Goal: Task Accomplishment & Management: Use online tool/utility

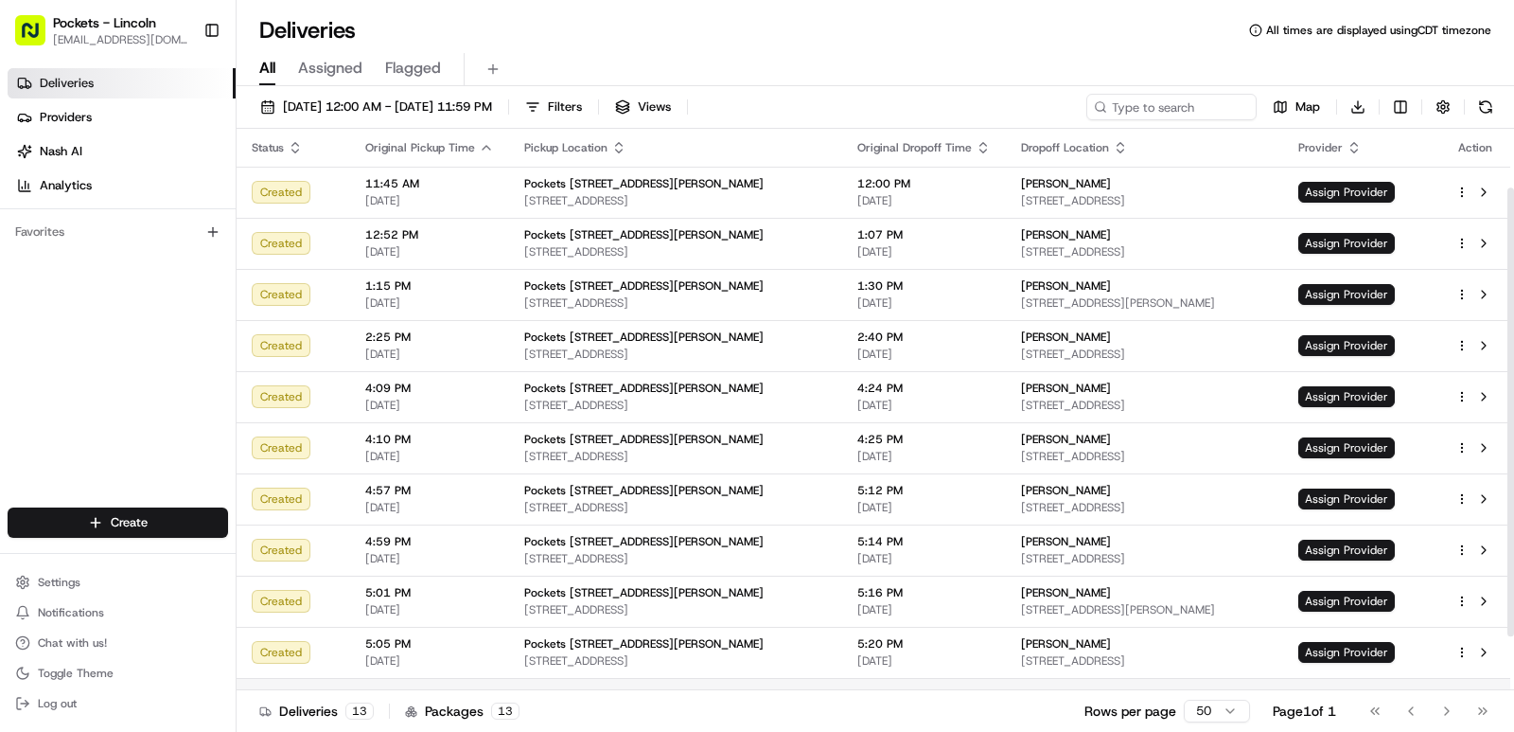
scroll to position [141, 0]
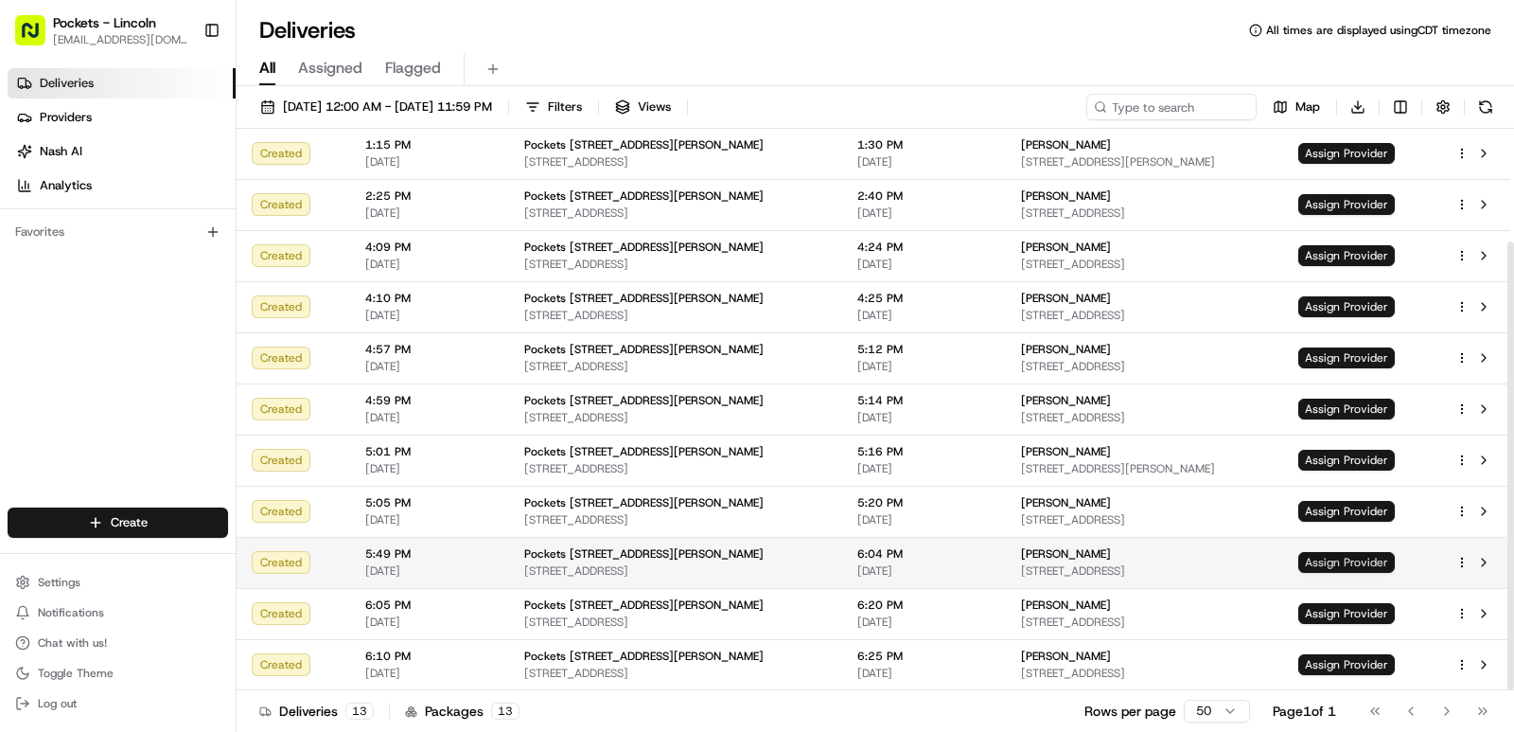
click at [1338, 558] on span "Assign Provider" at bounding box center [1347, 562] width 97 height 21
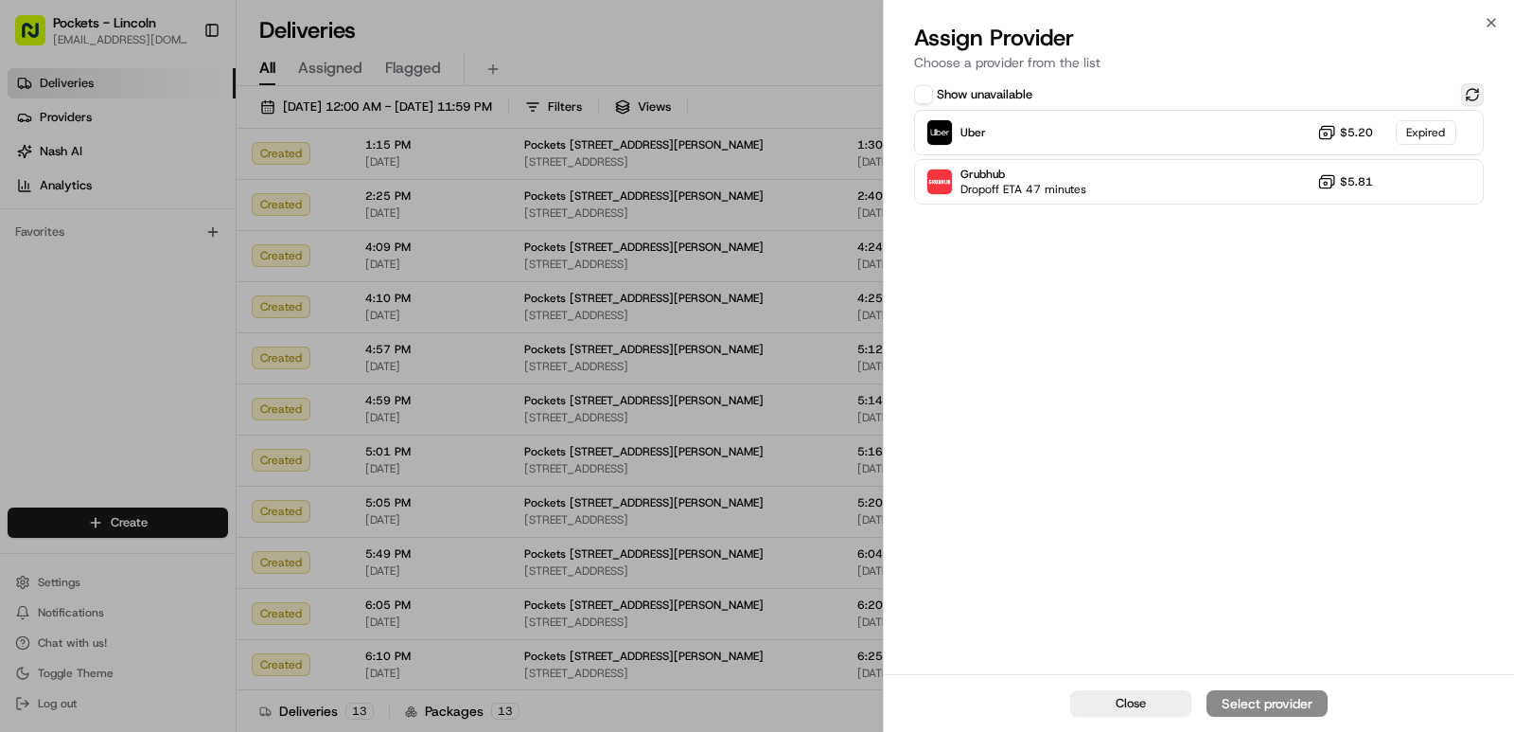
click at [1466, 97] on button at bounding box center [1472, 94] width 23 height 23
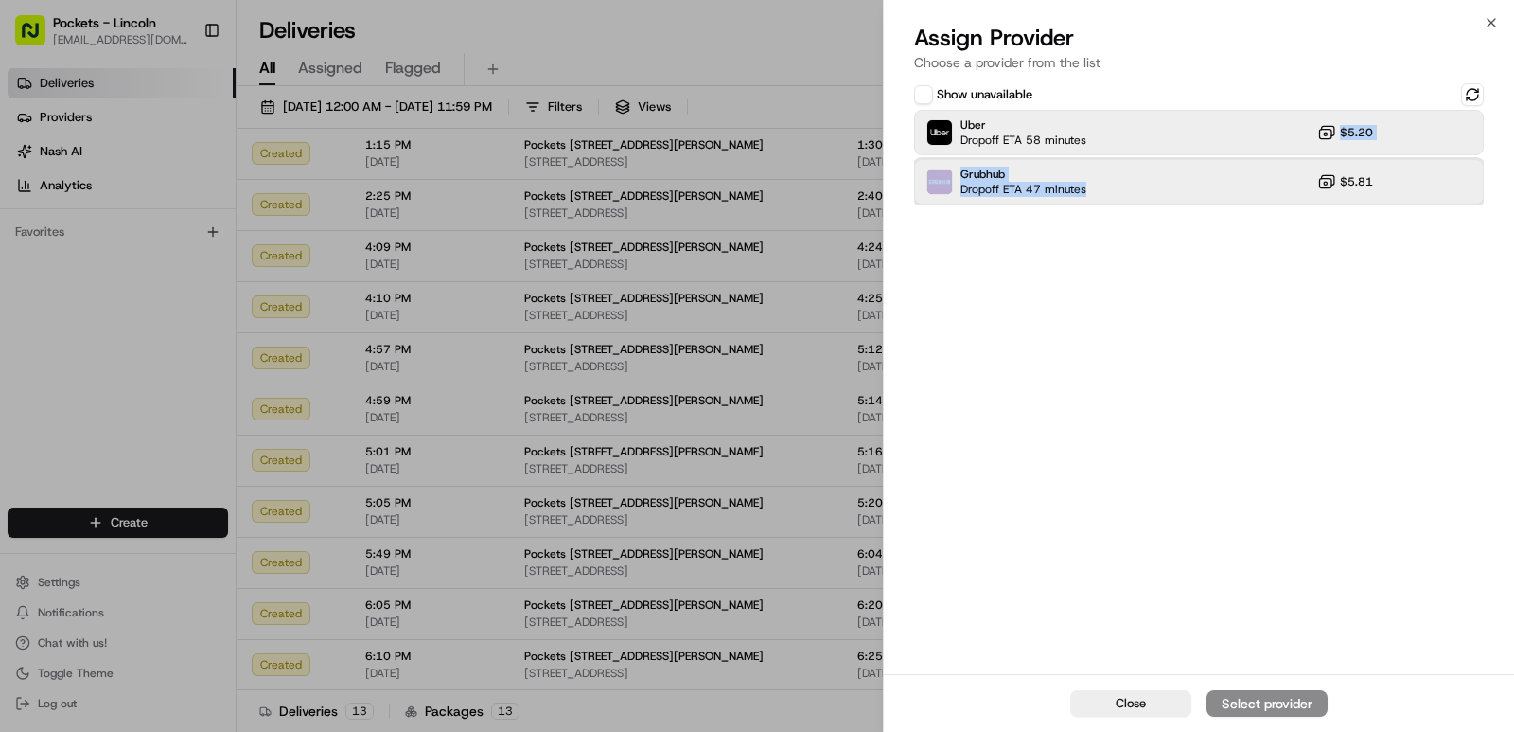
drag, startPoint x: 1258, startPoint y: 181, endPoint x: 1234, endPoint y: 145, distance: 43.1
click at [1234, 145] on div "Uber Dropoff ETA 58 minutes $5.20 Grubhub Dropoff ETA 47 minutes $5.81" at bounding box center [1199, 157] width 570 height 95
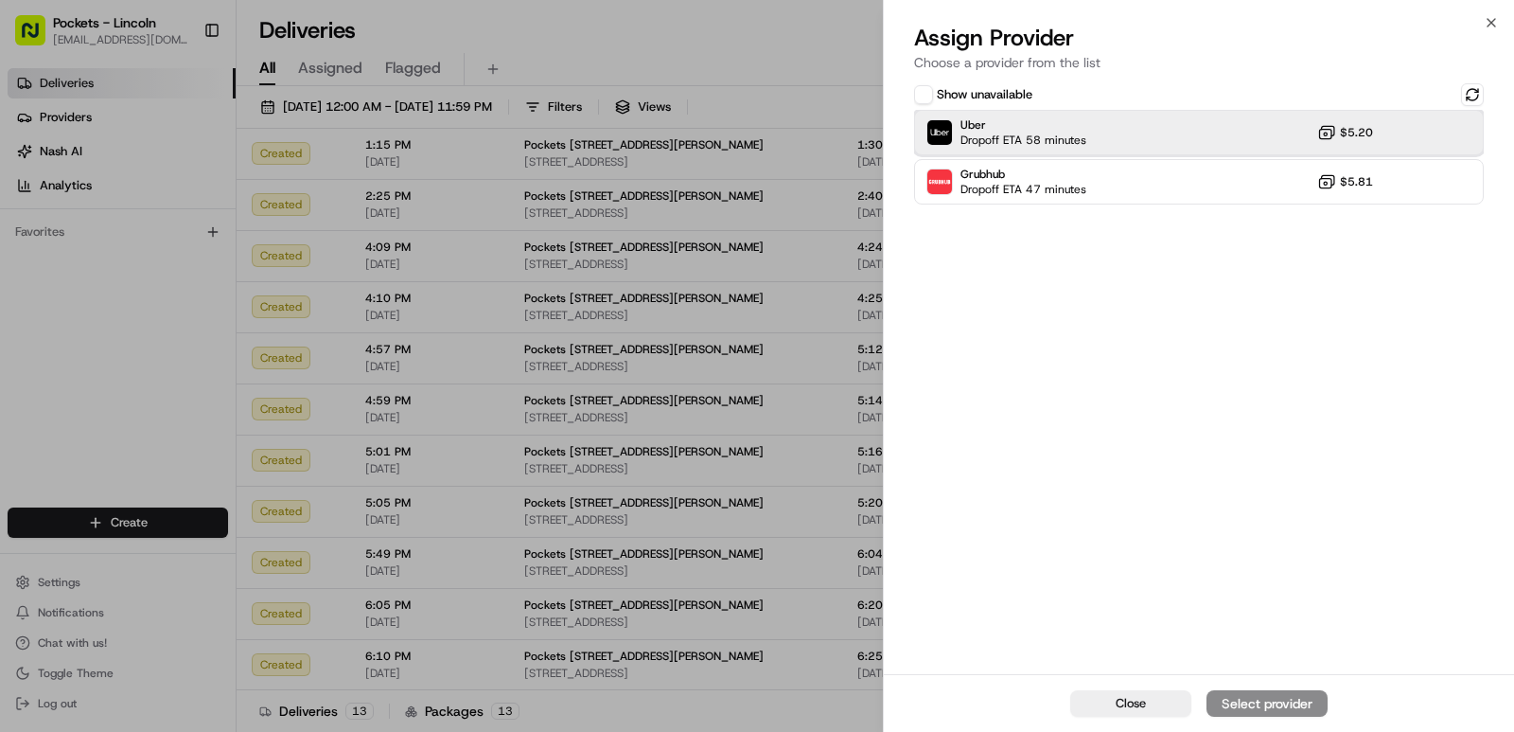
click at [1234, 143] on div "Uber Dropoff ETA 58 minutes $5.20" at bounding box center [1199, 132] width 570 height 45
click at [1271, 696] on div "Assign Provider" at bounding box center [1267, 703] width 93 height 19
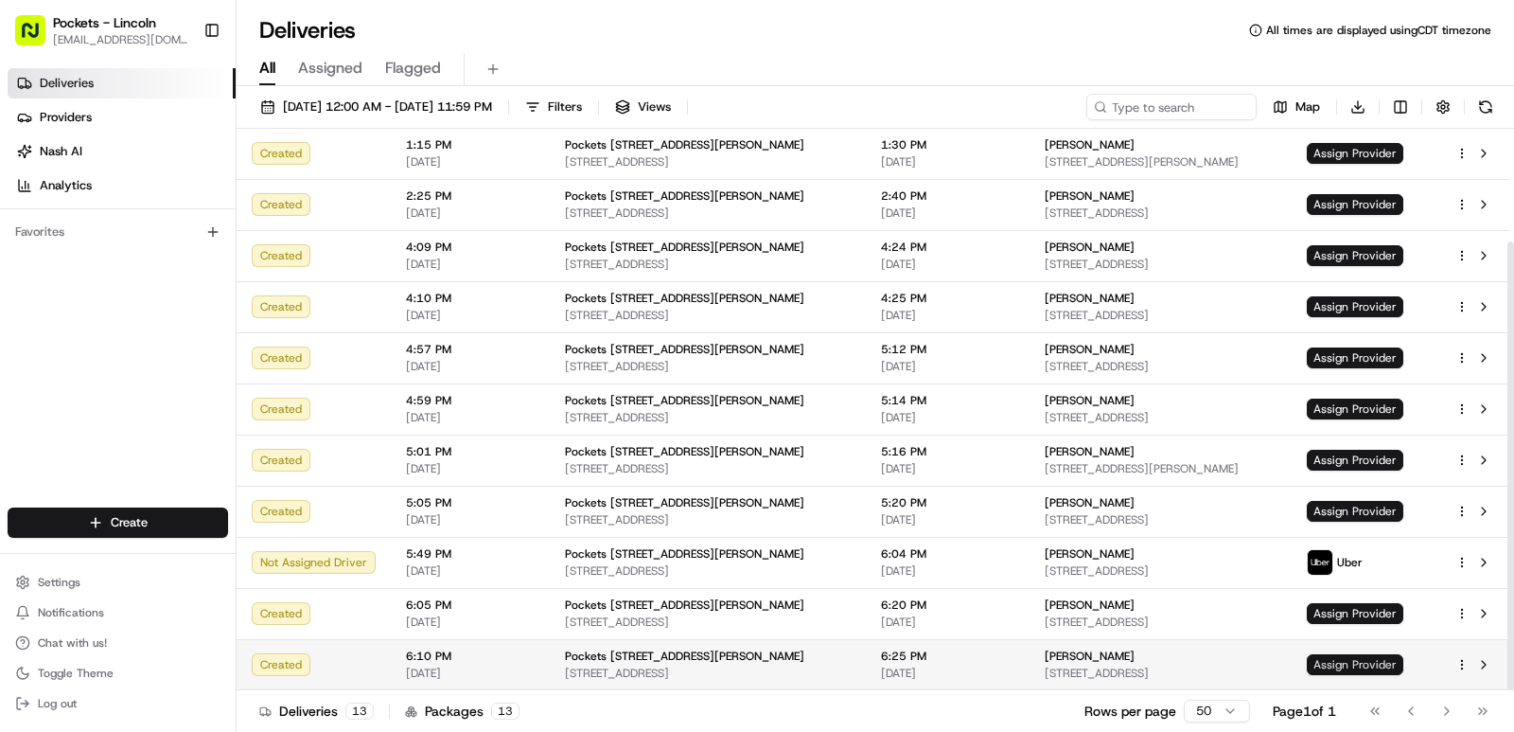
click at [1373, 669] on span "Assign Provider" at bounding box center [1355, 664] width 97 height 21
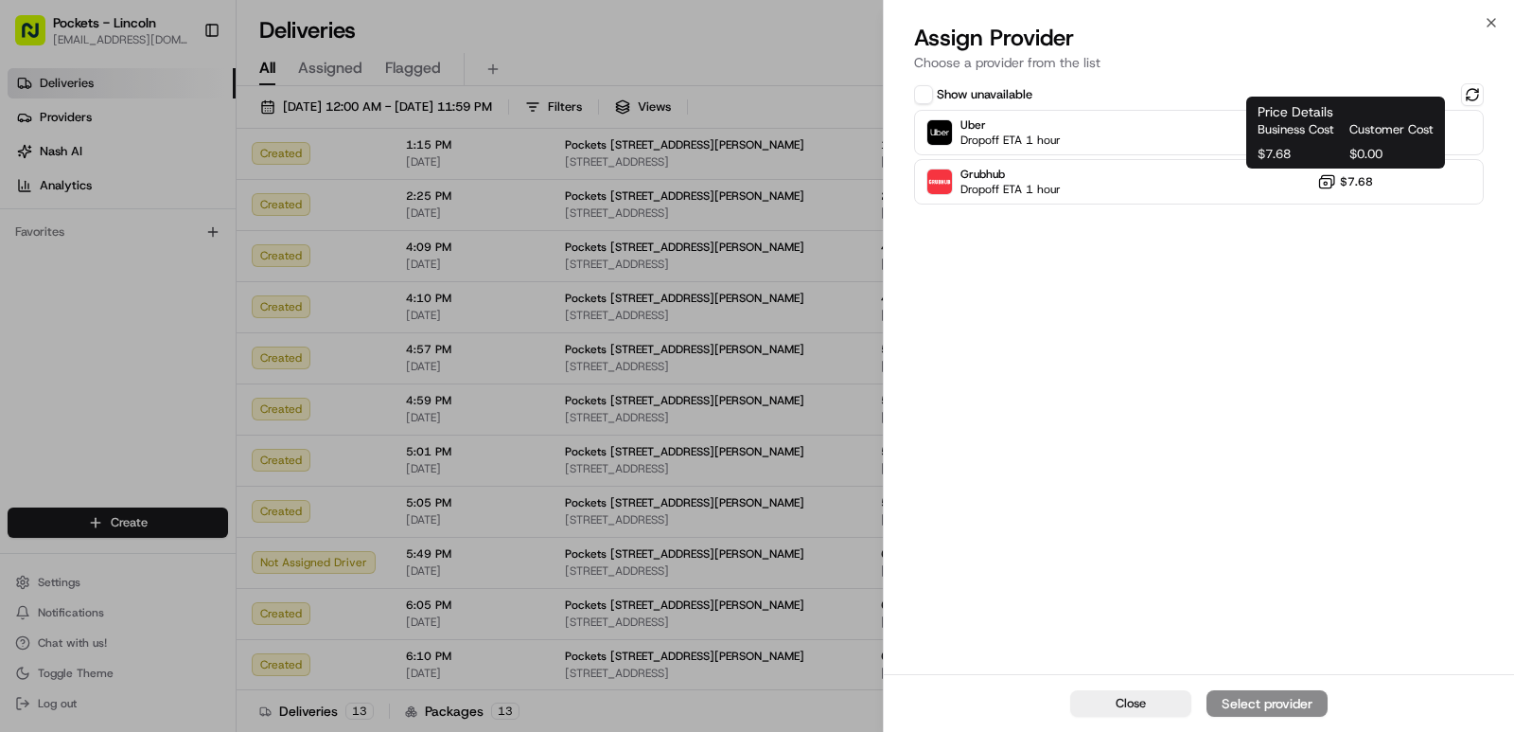
click at [1356, 146] on span "$0.00" at bounding box center [1392, 154] width 84 height 17
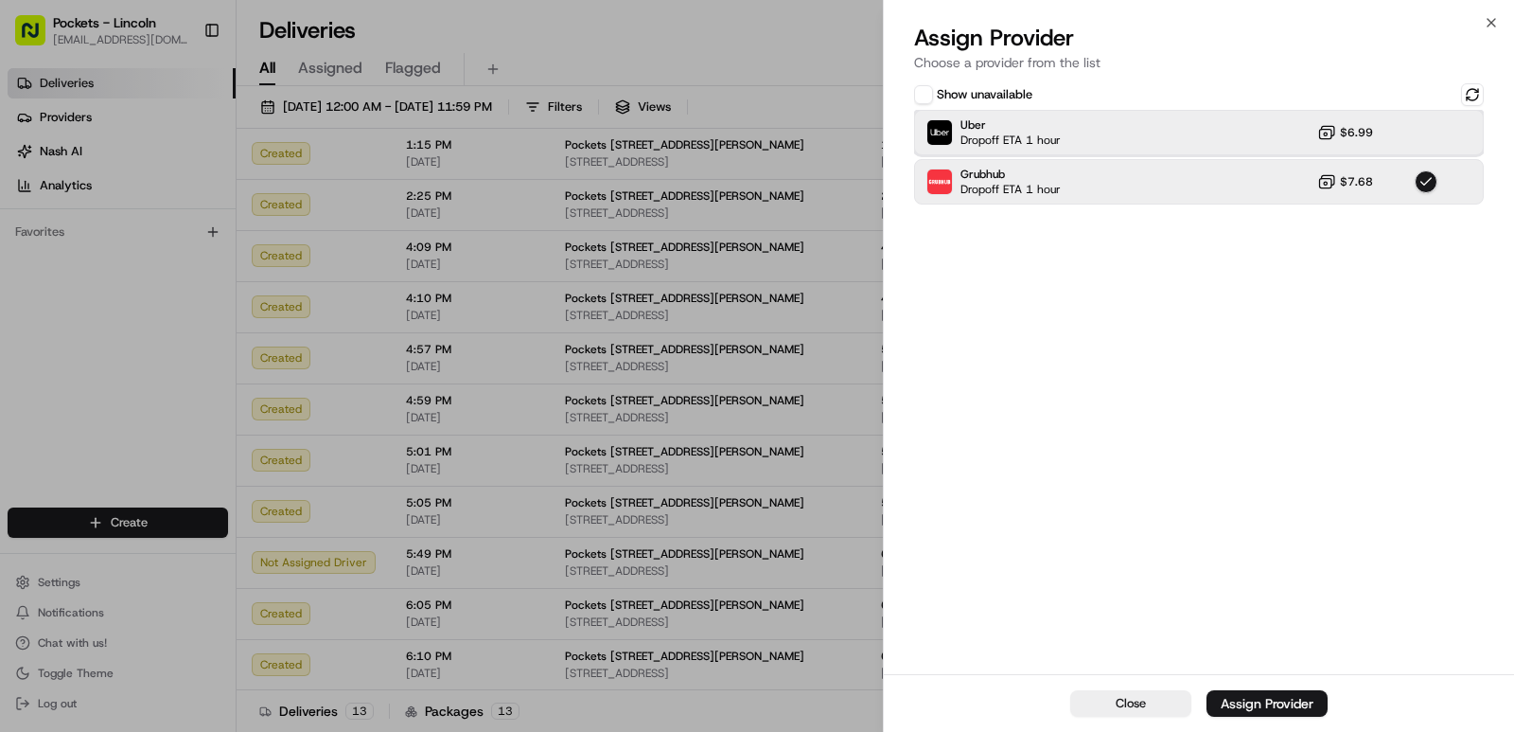
click at [1241, 147] on div "Uber Dropoff ETA 1 hour $6.99" at bounding box center [1199, 132] width 570 height 45
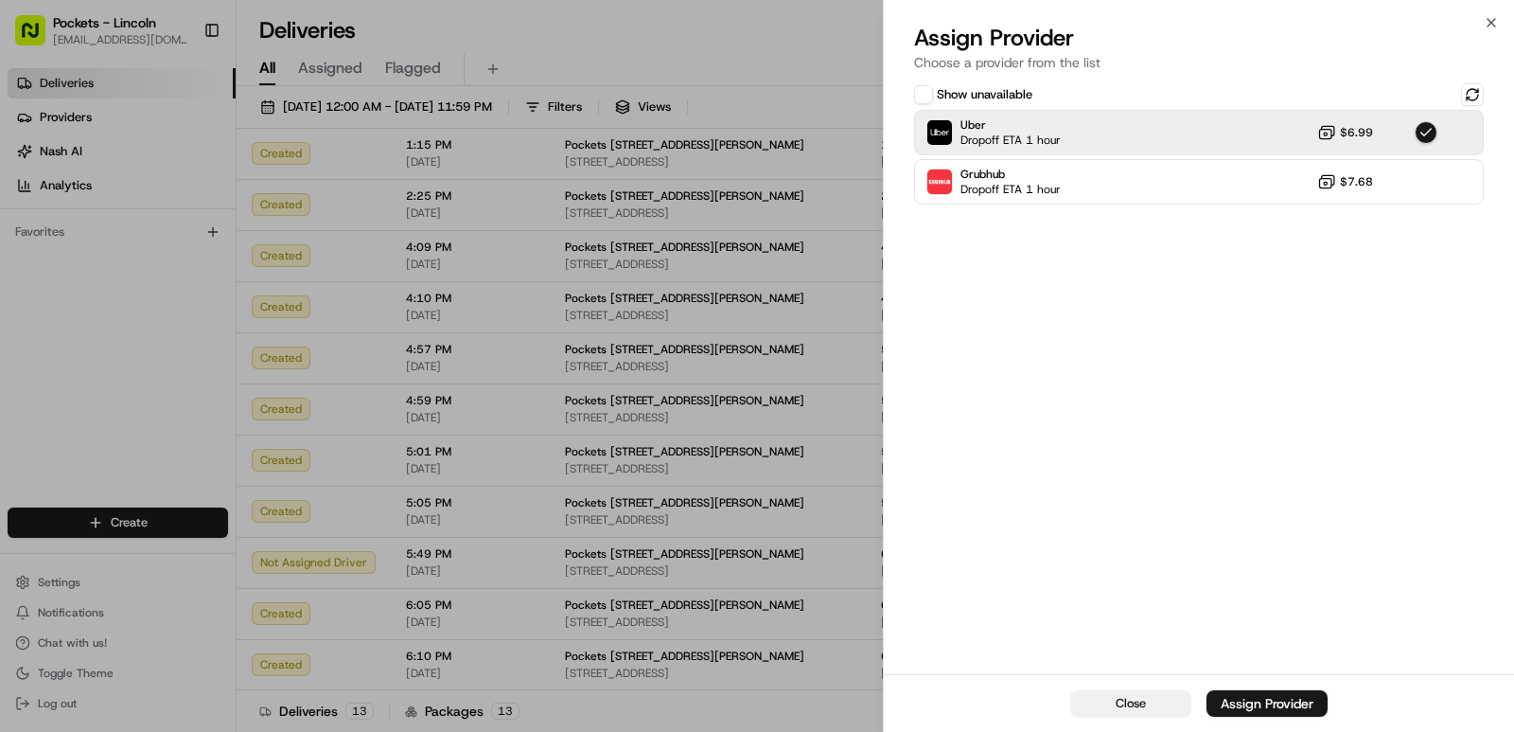
drag, startPoint x: 1267, startPoint y: 706, endPoint x: 1172, endPoint y: 709, distance: 95.6
click at [1266, 706] on div "Assign Provider" at bounding box center [1267, 703] width 93 height 19
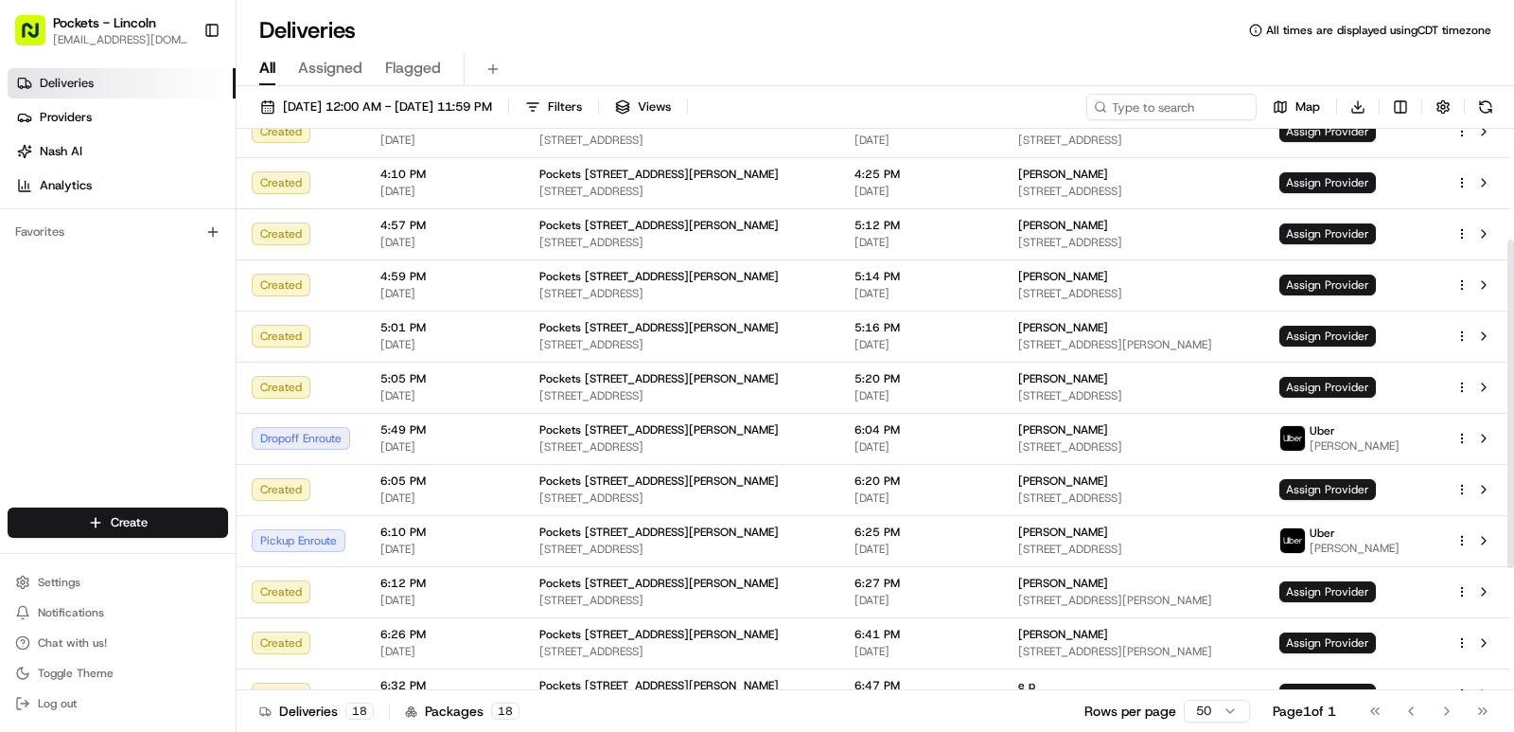
scroll to position [397, 0]
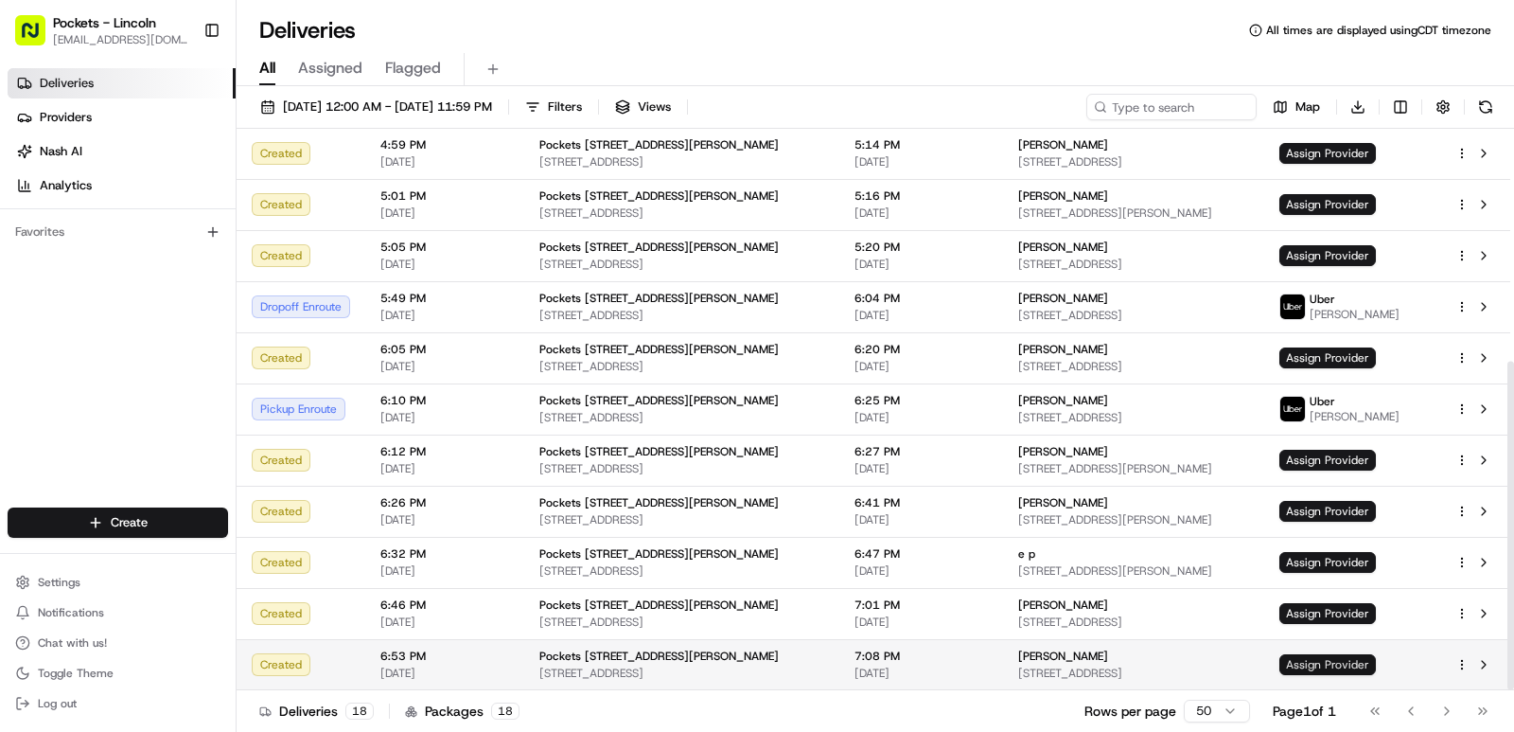
drag, startPoint x: 1511, startPoint y: 338, endPoint x: 1404, endPoint y: 663, distance: 341.8
click at [1508, 663] on div at bounding box center [1511, 526] width 7 height 328
click at [1336, 668] on span "Assign Provider" at bounding box center [1328, 664] width 97 height 21
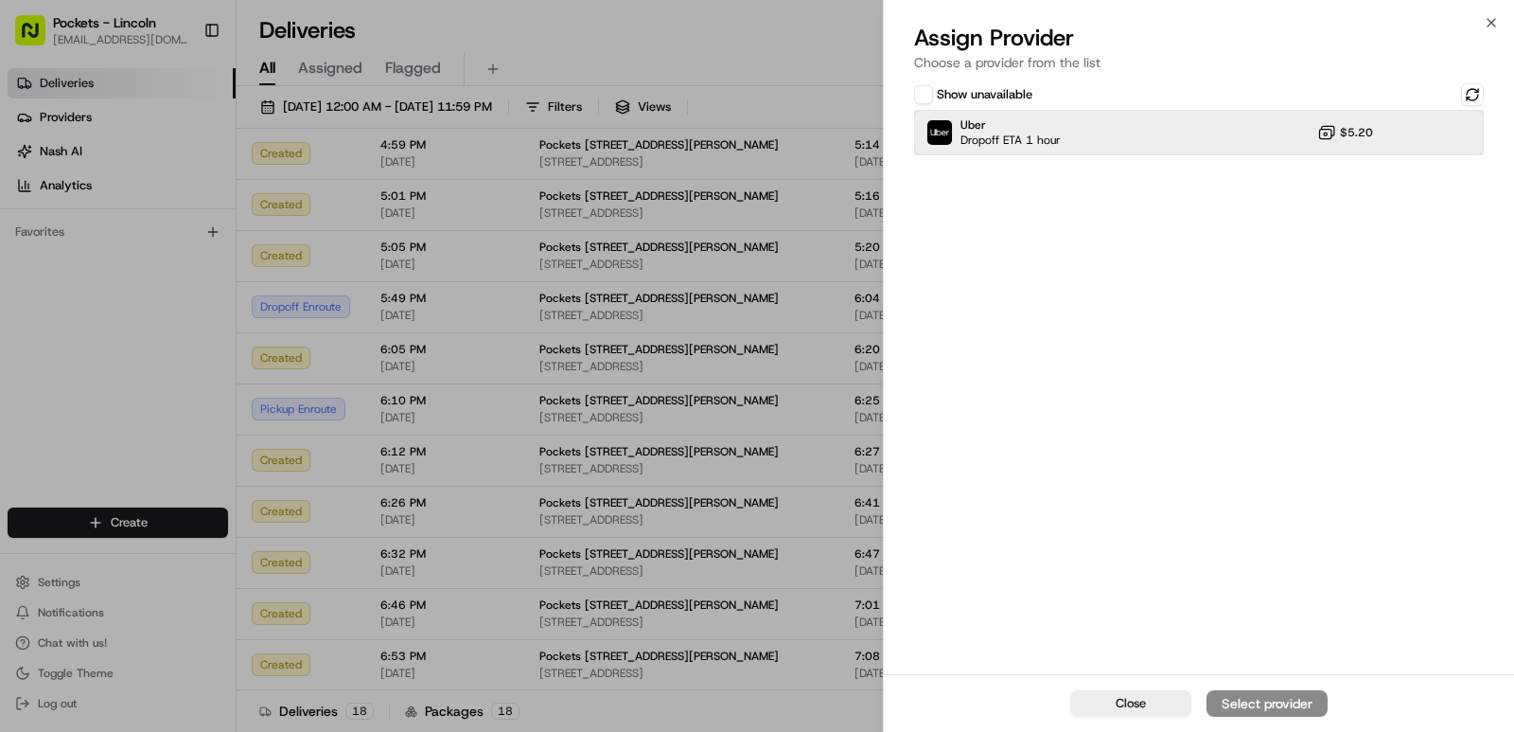
click at [1171, 129] on div "Uber Dropoff ETA 1 hour $5.20" at bounding box center [1199, 132] width 570 height 45
click at [1286, 696] on div "Assign Provider" at bounding box center [1267, 703] width 93 height 19
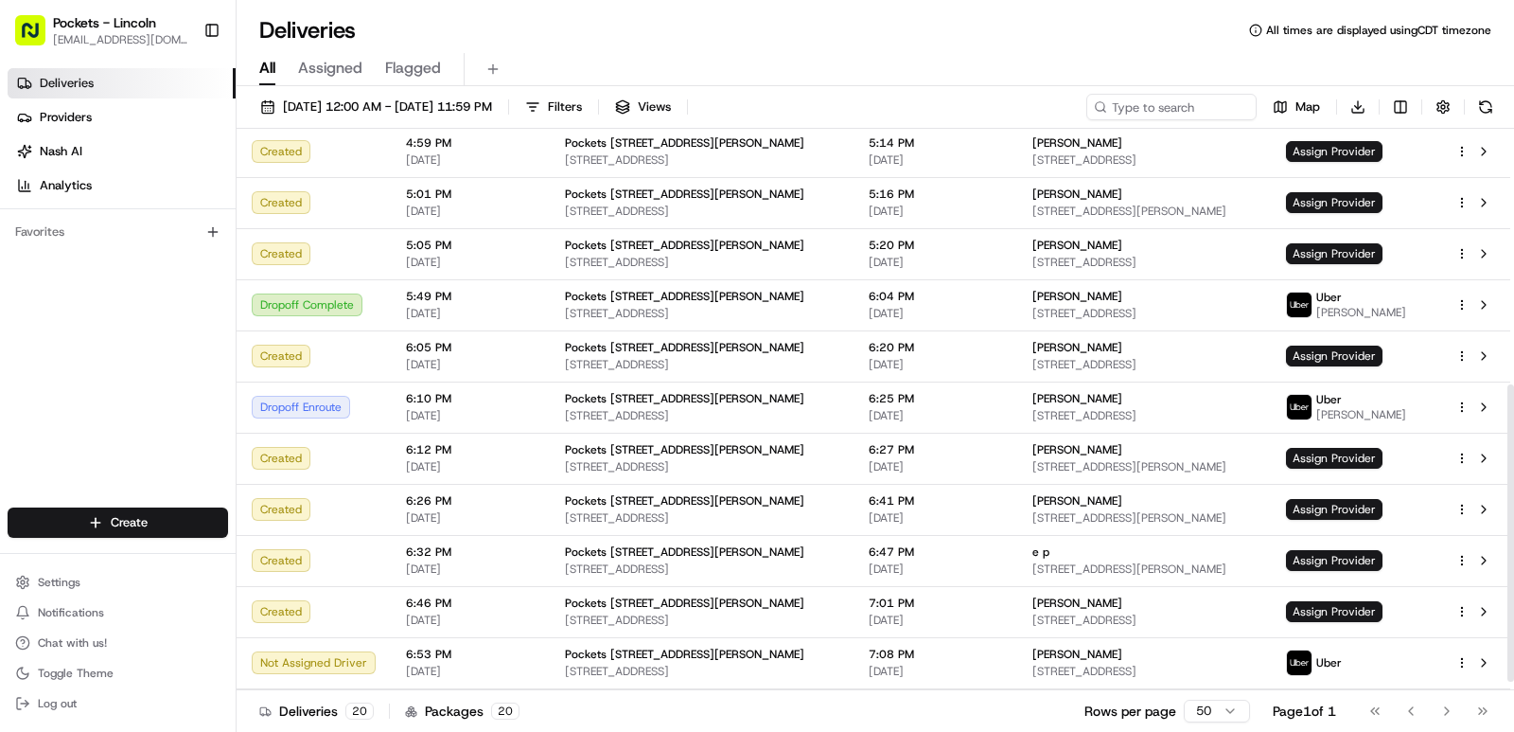
scroll to position [499, 0]
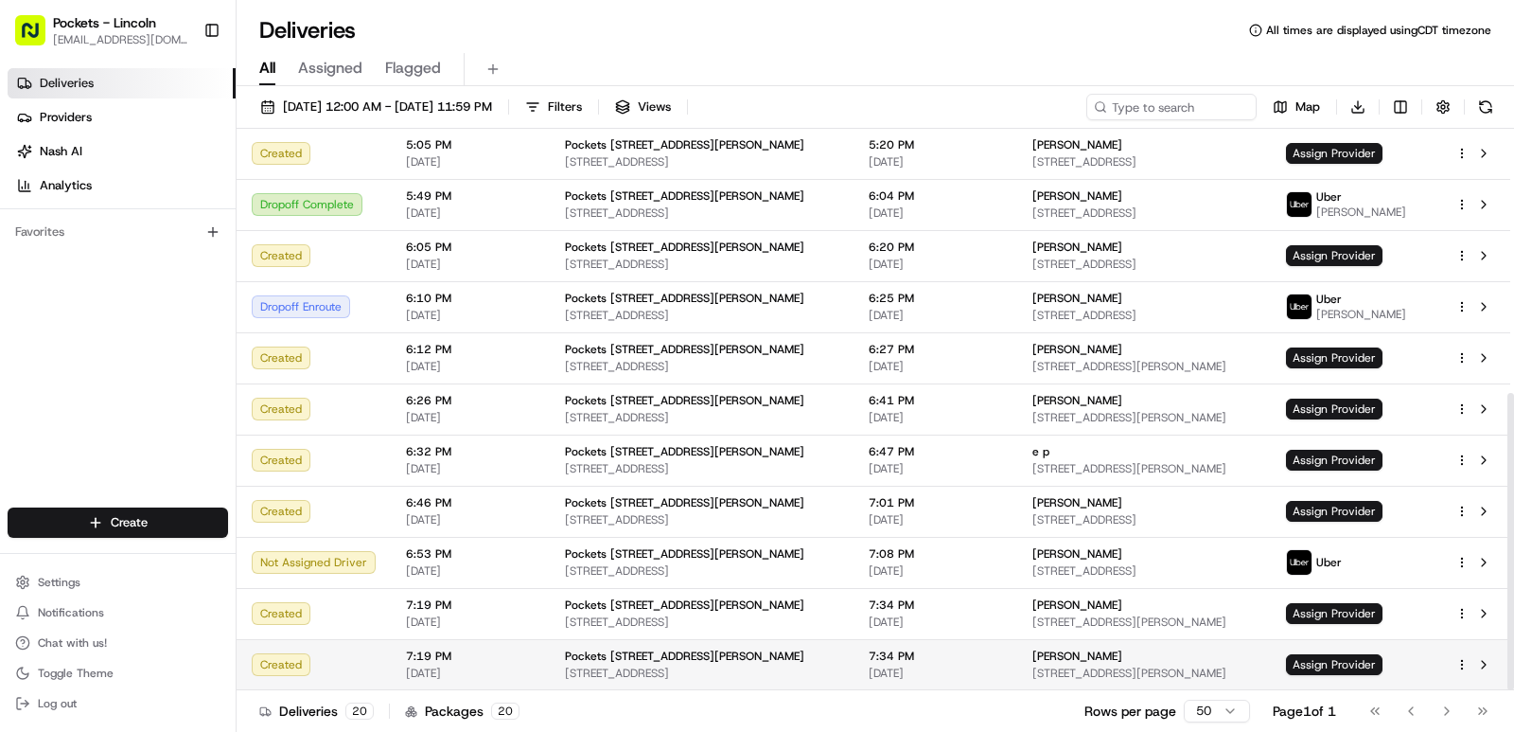
drag, startPoint x: 1507, startPoint y: 338, endPoint x: 1504, endPoint y: 645, distance: 306.7
click at [1507, 643] on div at bounding box center [1511, 409] width 8 height 561
click at [1357, 663] on span "Assign Provider" at bounding box center [1334, 664] width 97 height 21
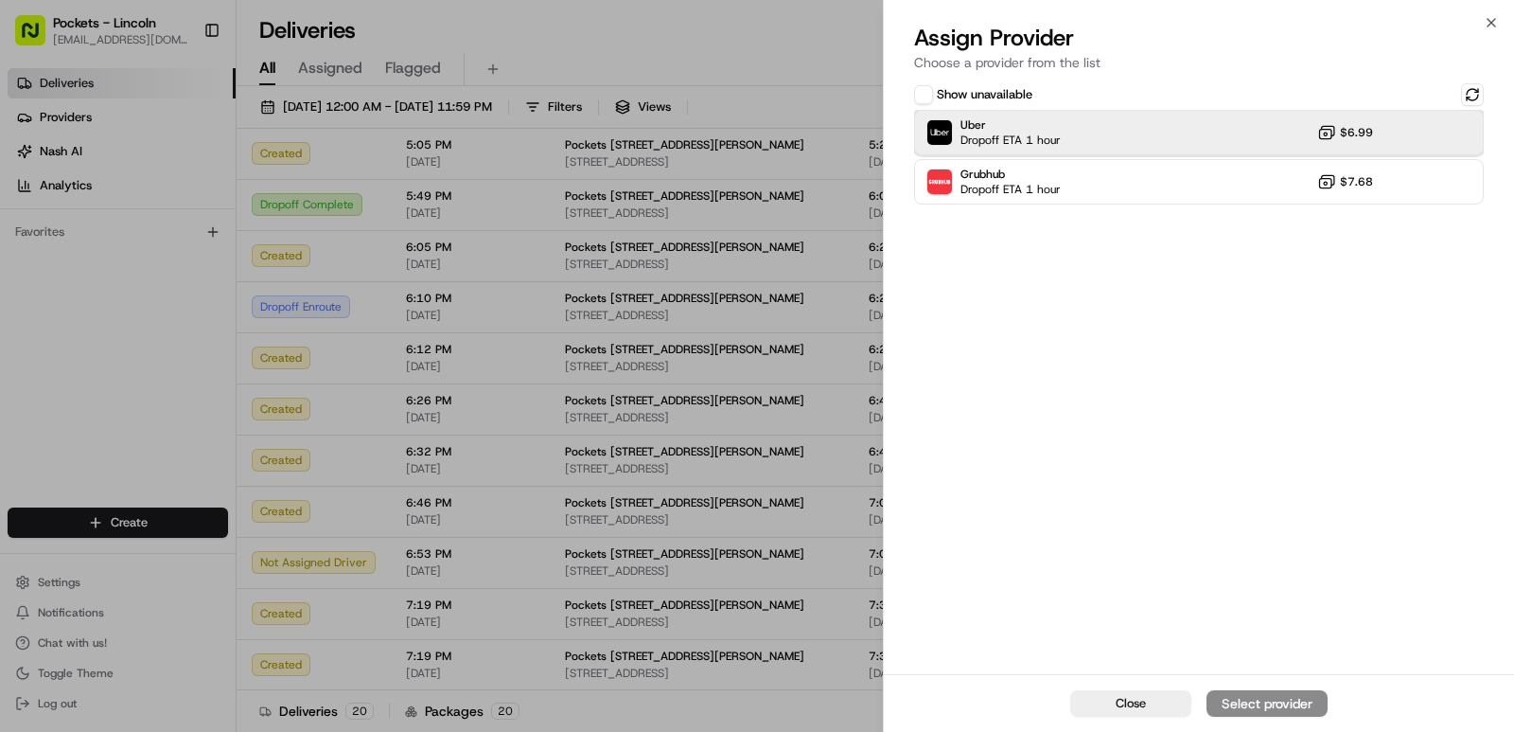
click at [1056, 133] on span "Dropoff ETA 1 hour" at bounding box center [1011, 140] width 100 height 15
click at [1274, 711] on div "Assign Provider" at bounding box center [1267, 703] width 93 height 19
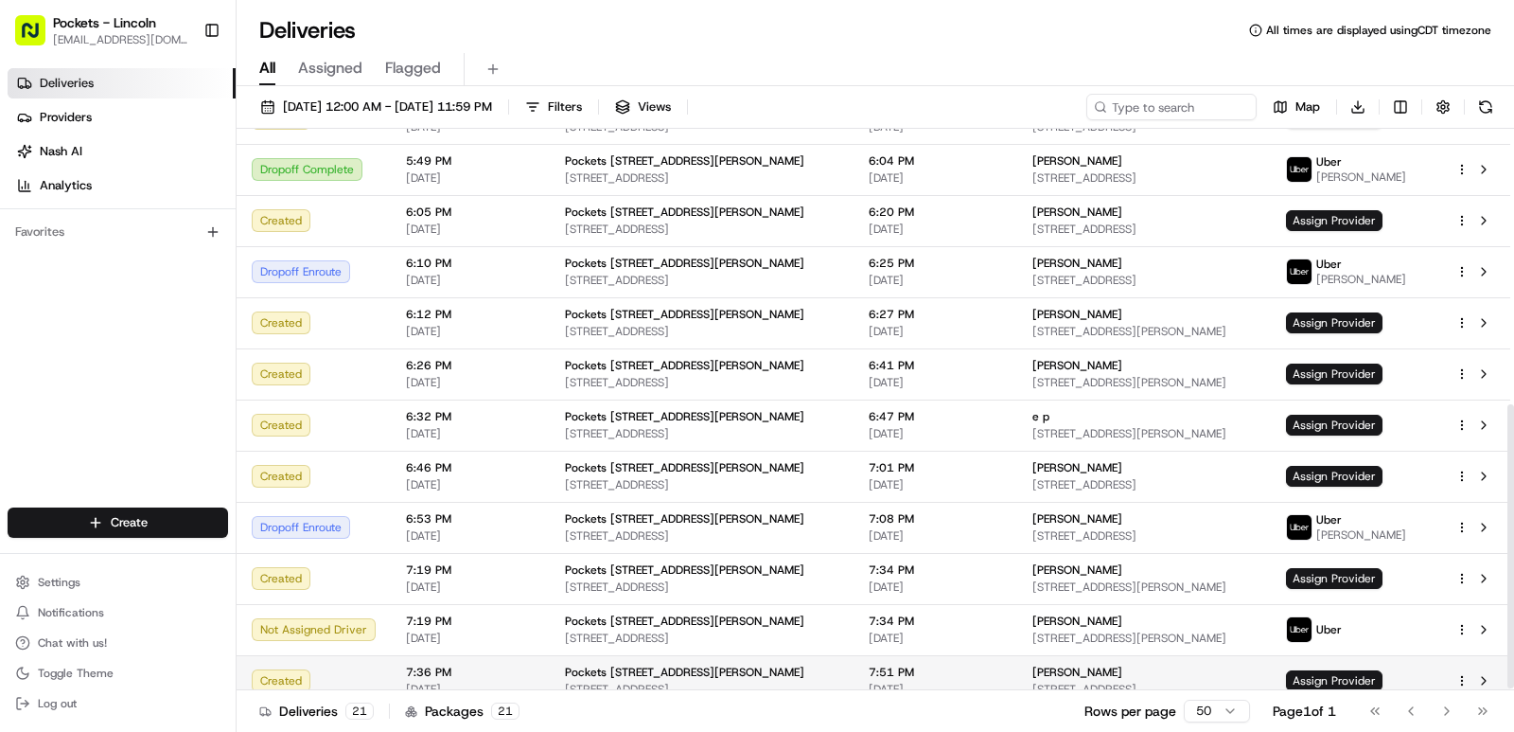
scroll to position [550, 0]
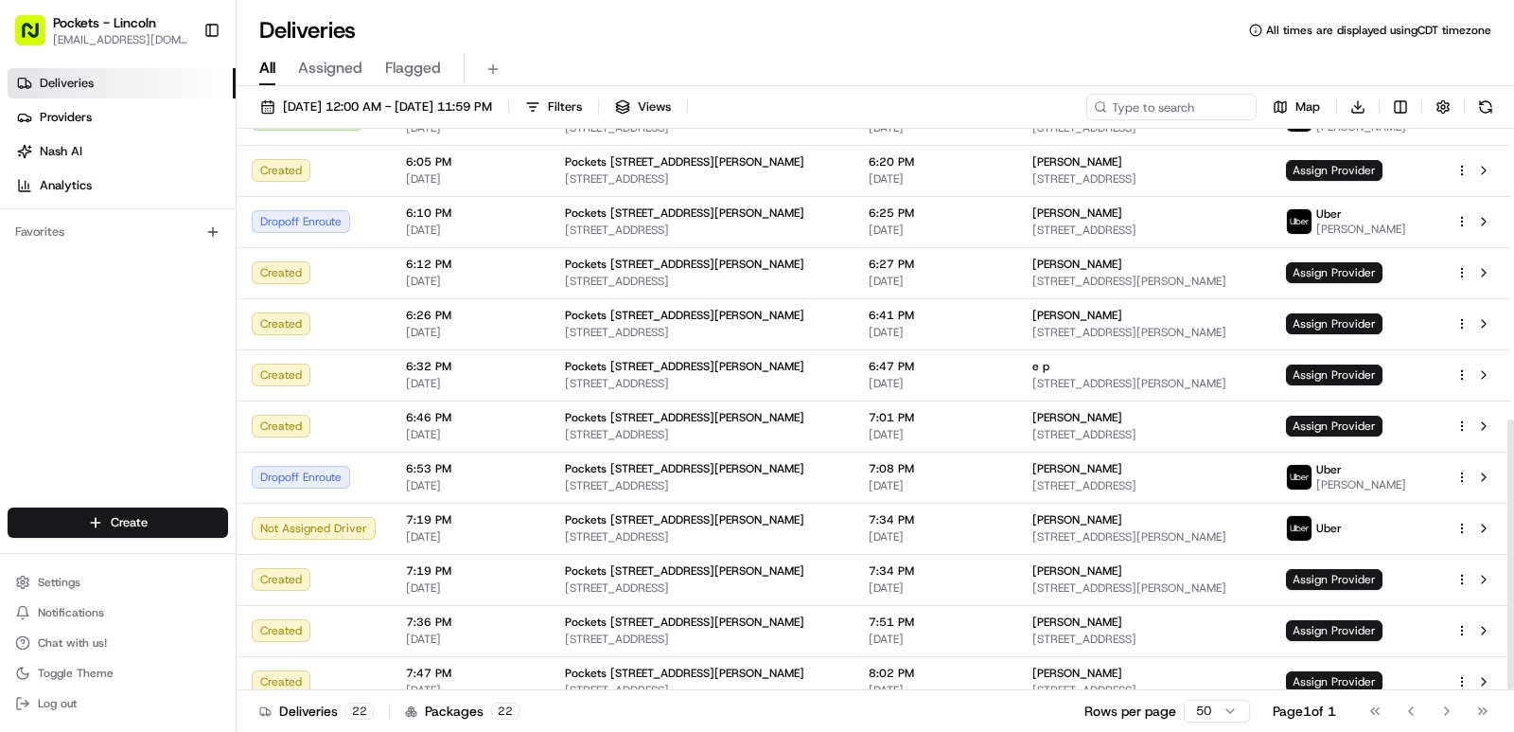
scroll to position [601, 0]
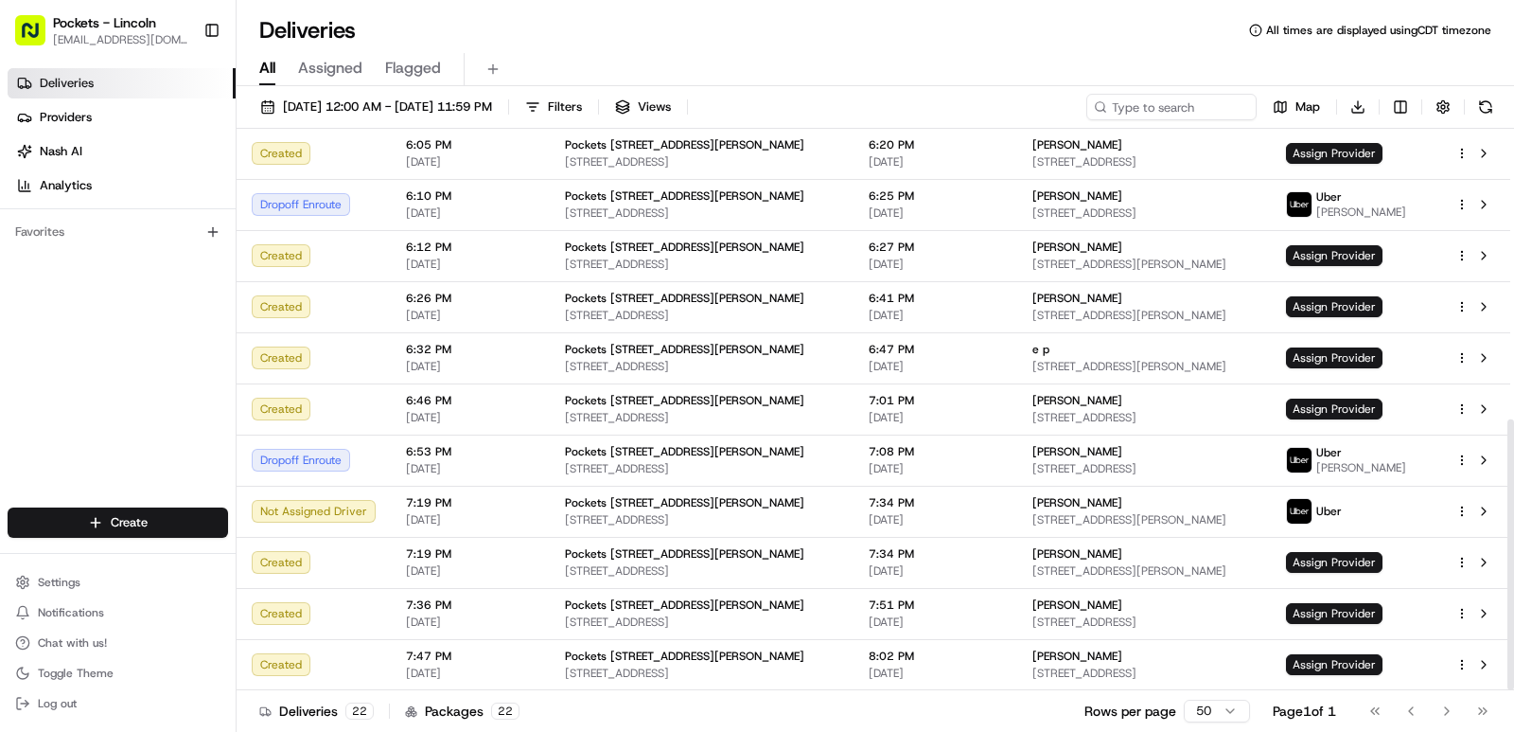
drag, startPoint x: 1508, startPoint y: 309, endPoint x: 1513, endPoint y: 681, distance: 371.1
click at [1513, 681] on div at bounding box center [1511, 554] width 7 height 271
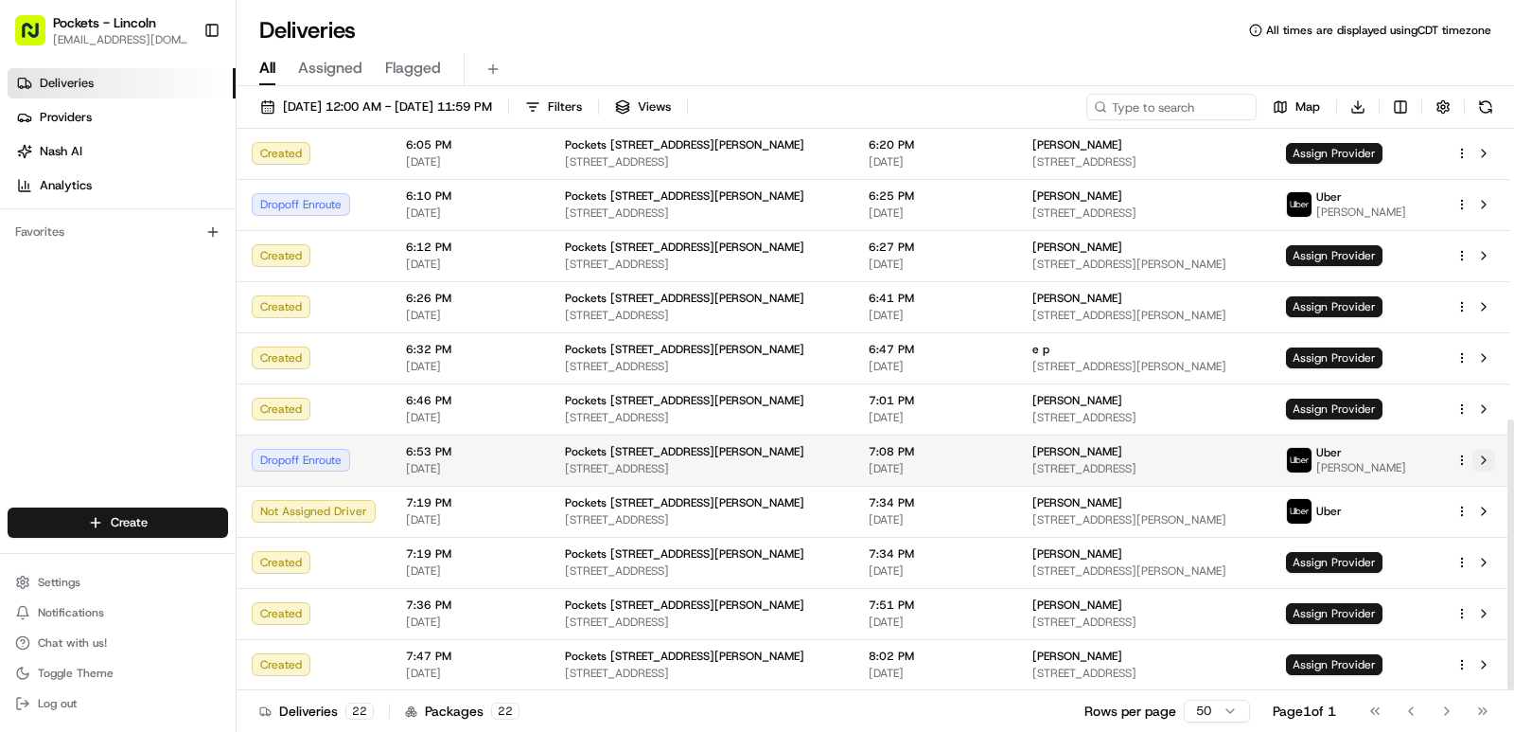
drag, startPoint x: 1511, startPoint y: 274, endPoint x: 1489, endPoint y: 471, distance: 199.0
click at [1508, 511] on div at bounding box center [1511, 554] width 7 height 271
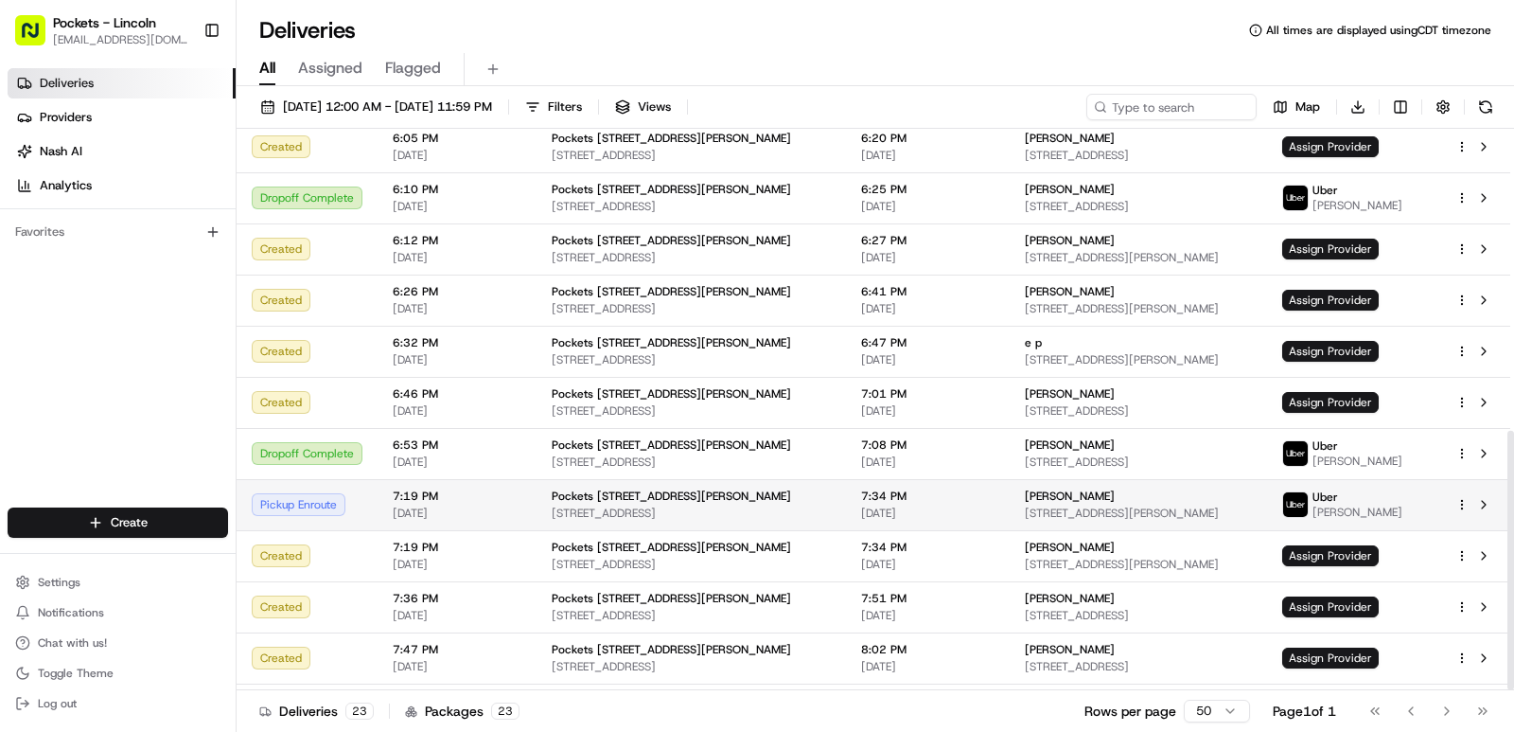
scroll to position [652, 0]
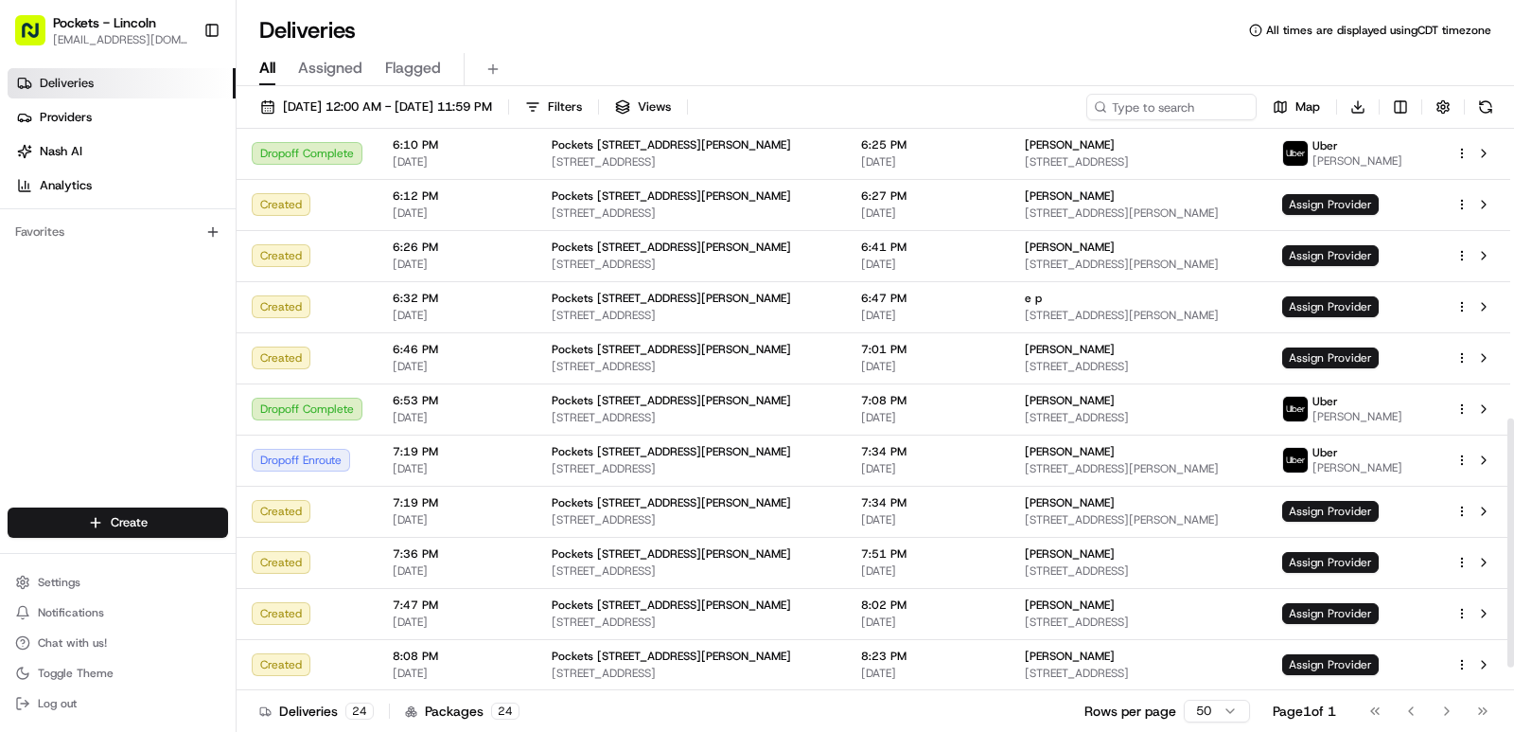
drag, startPoint x: 953, startPoint y: 578, endPoint x: 149, endPoint y: 314, distance: 846.7
click at [149, 314] on div "Deliveries Providers Nash AI Analytics Favorites" at bounding box center [118, 290] width 236 height 458
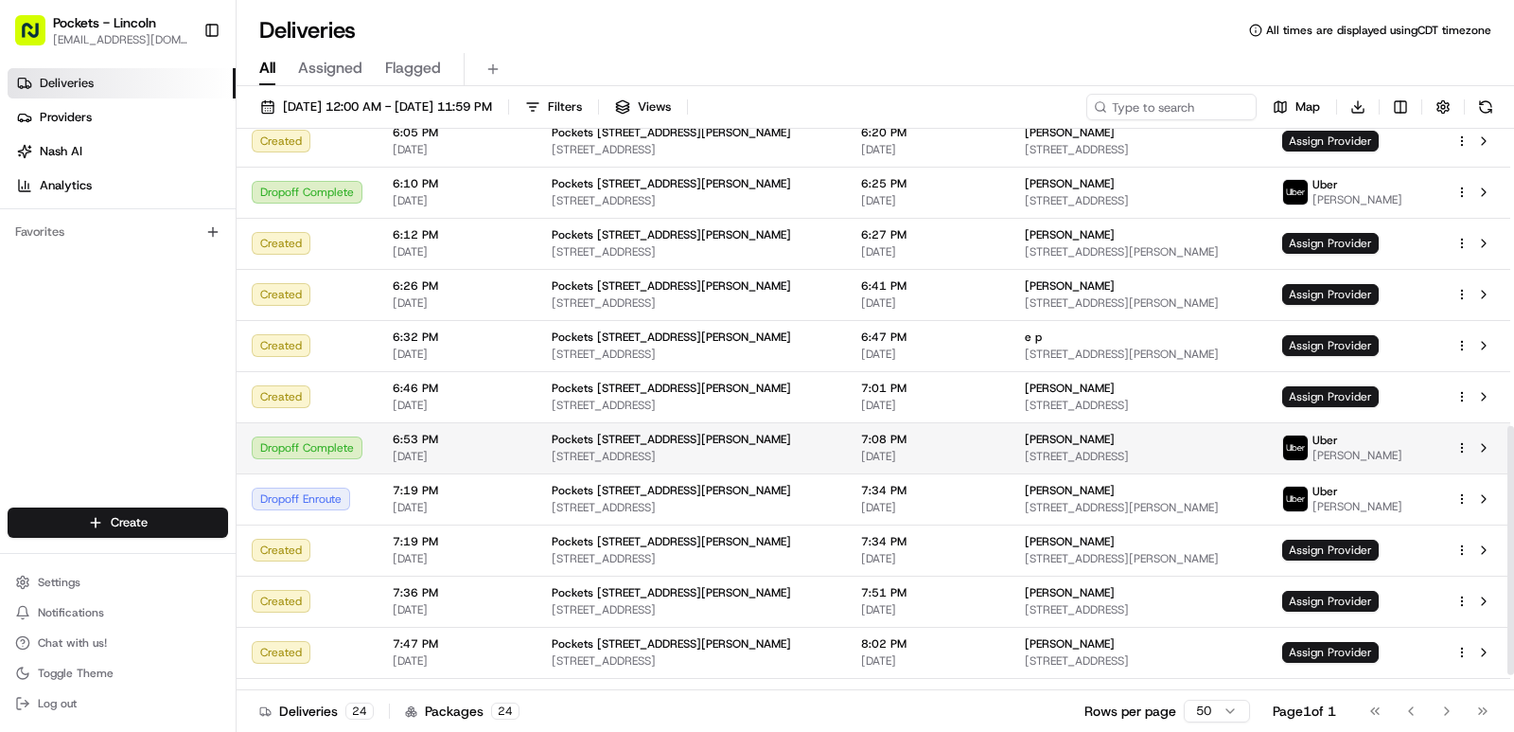
scroll to position [703, 0]
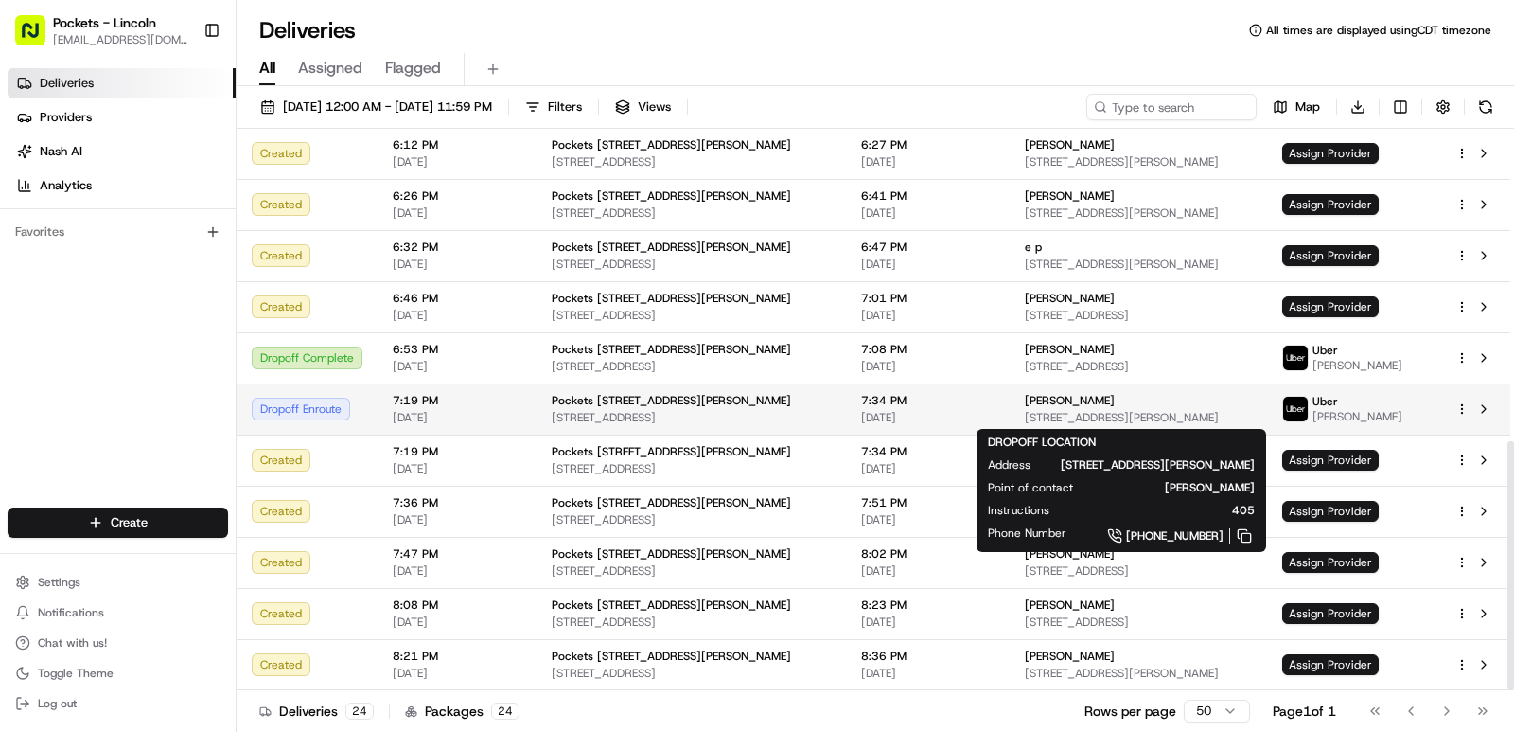
click at [1226, 418] on span "6919 N Sheridan Rd, Chicago, IL 60626, USA" at bounding box center [1138, 417] width 227 height 15
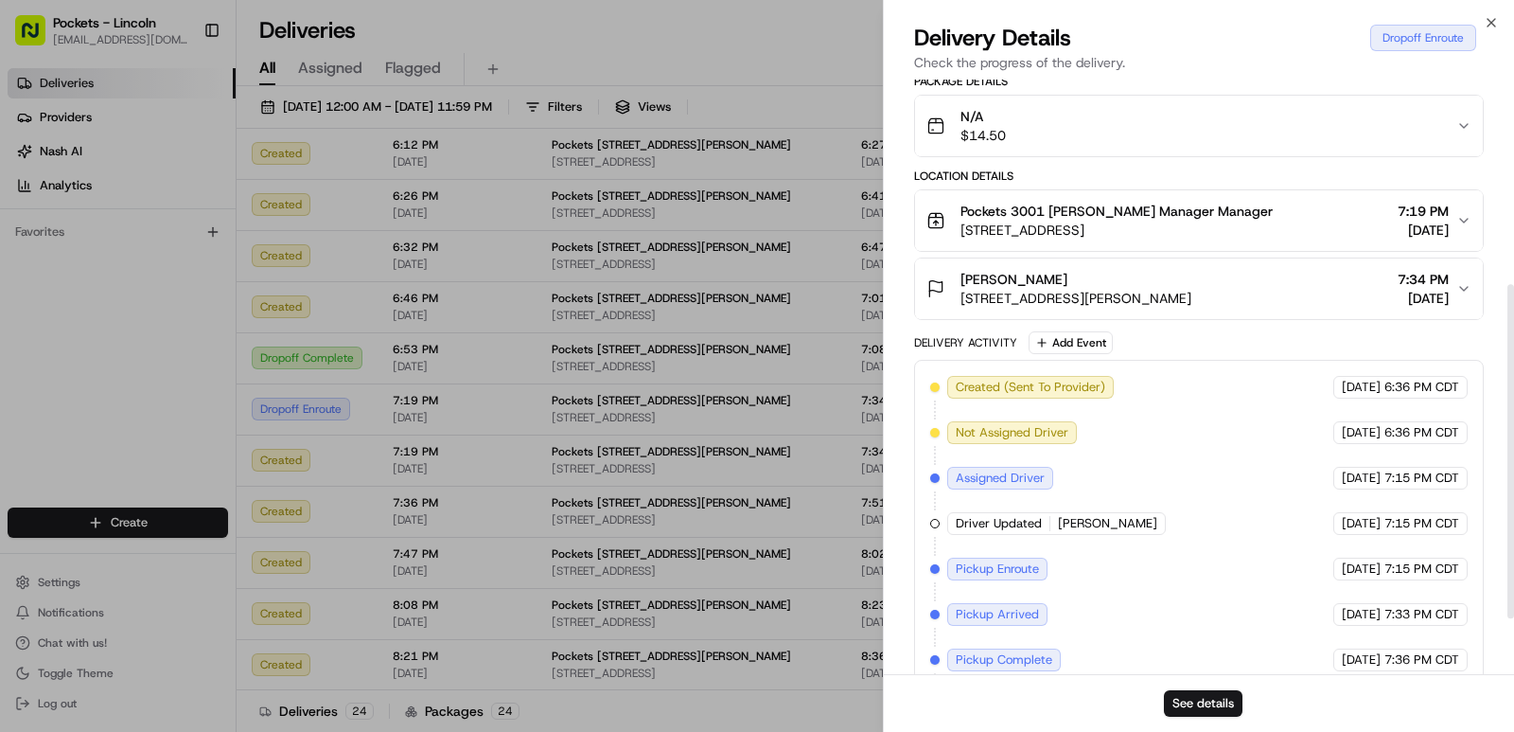
scroll to position [0, 0]
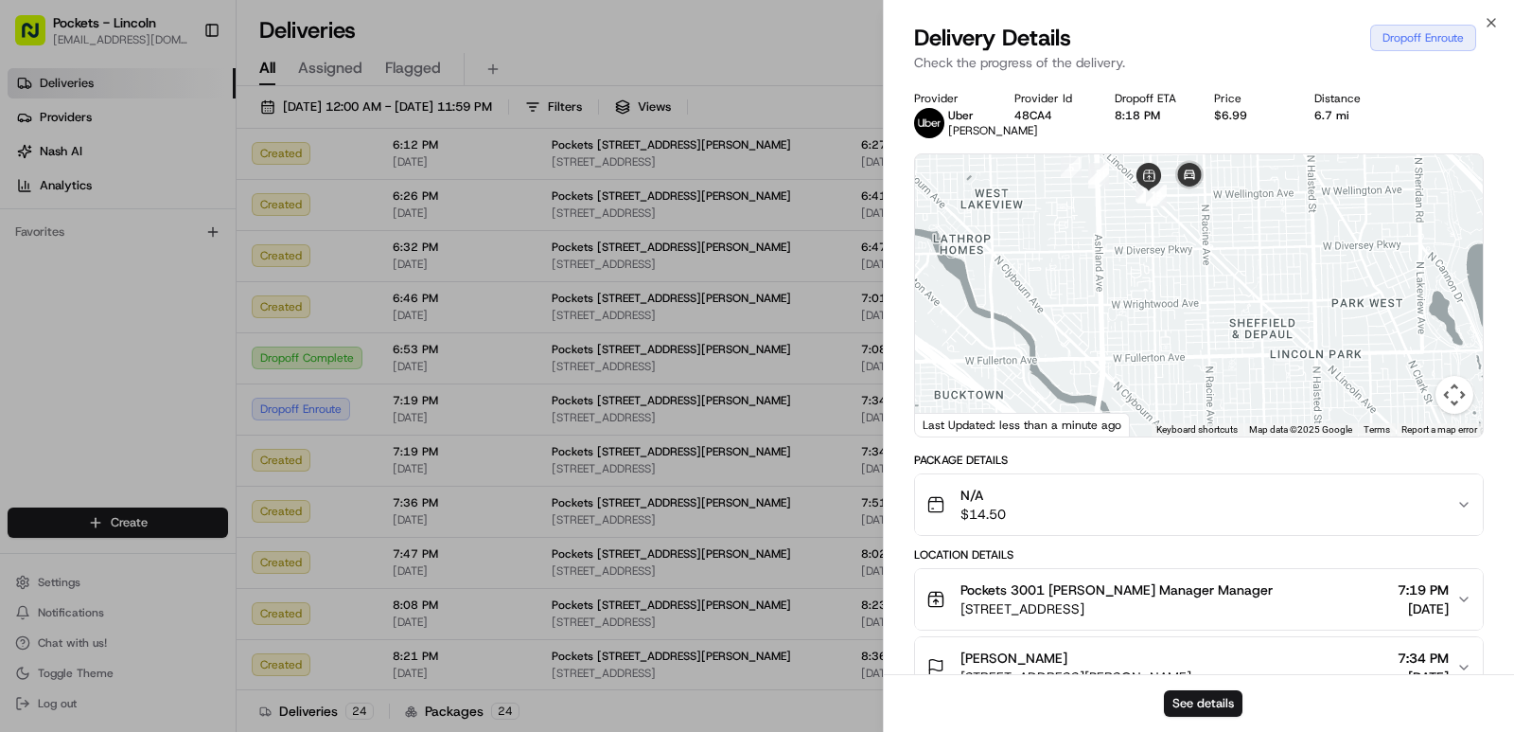
drag, startPoint x: 1180, startPoint y: 282, endPoint x: 1176, endPoint y: 347, distance: 65.5
click at [1176, 347] on div at bounding box center [1199, 295] width 568 height 282
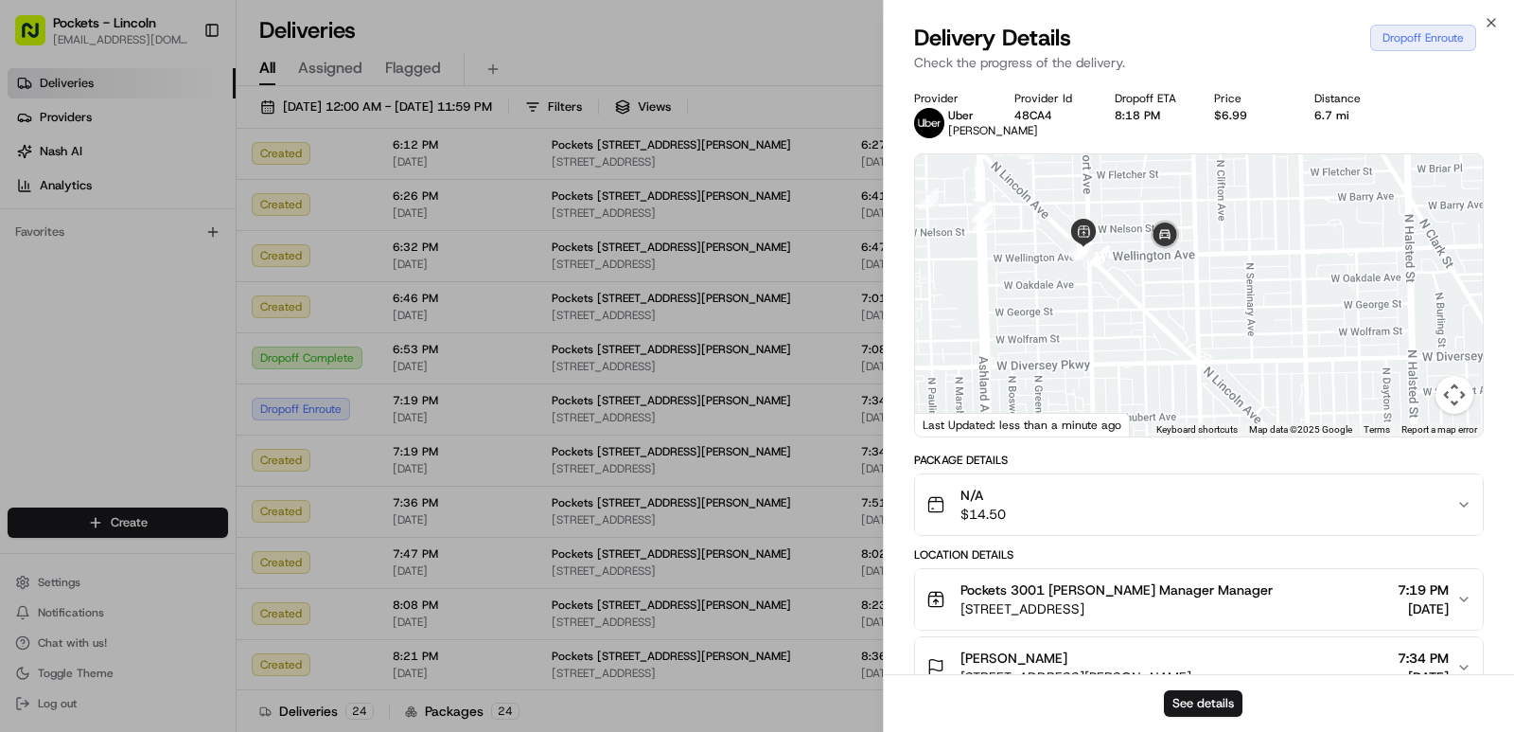
drag, startPoint x: 1161, startPoint y: 310, endPoint x: 1149, endPoint y: 341, distance: 32.7
click at [1149, 341] on div at bounding box center [1199, 295] width 568 height 282
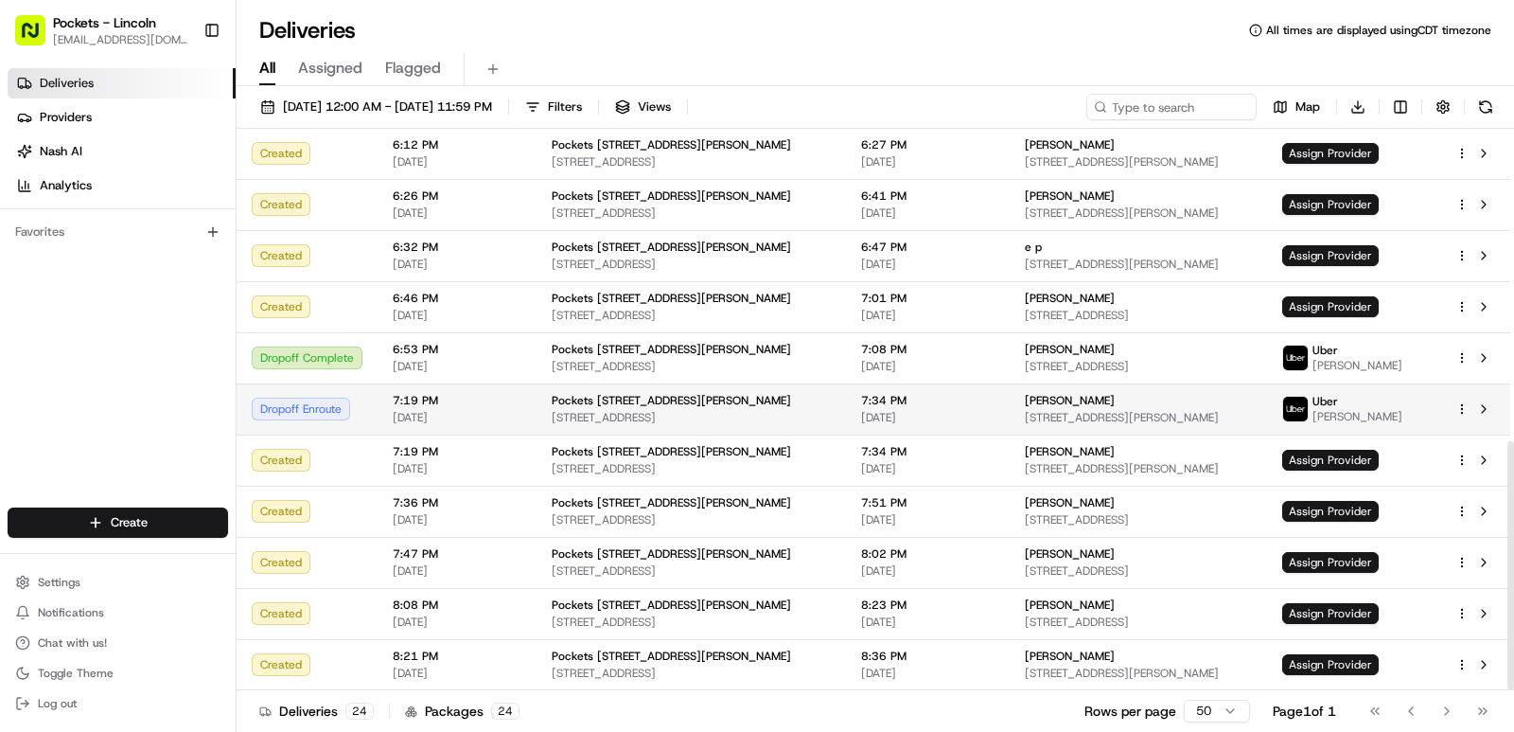
click at [605, 407] on span "Pockets [STREET_ADDRESS][PERSON_NAME]" at bounding box center [671, 400] width 239 height 15
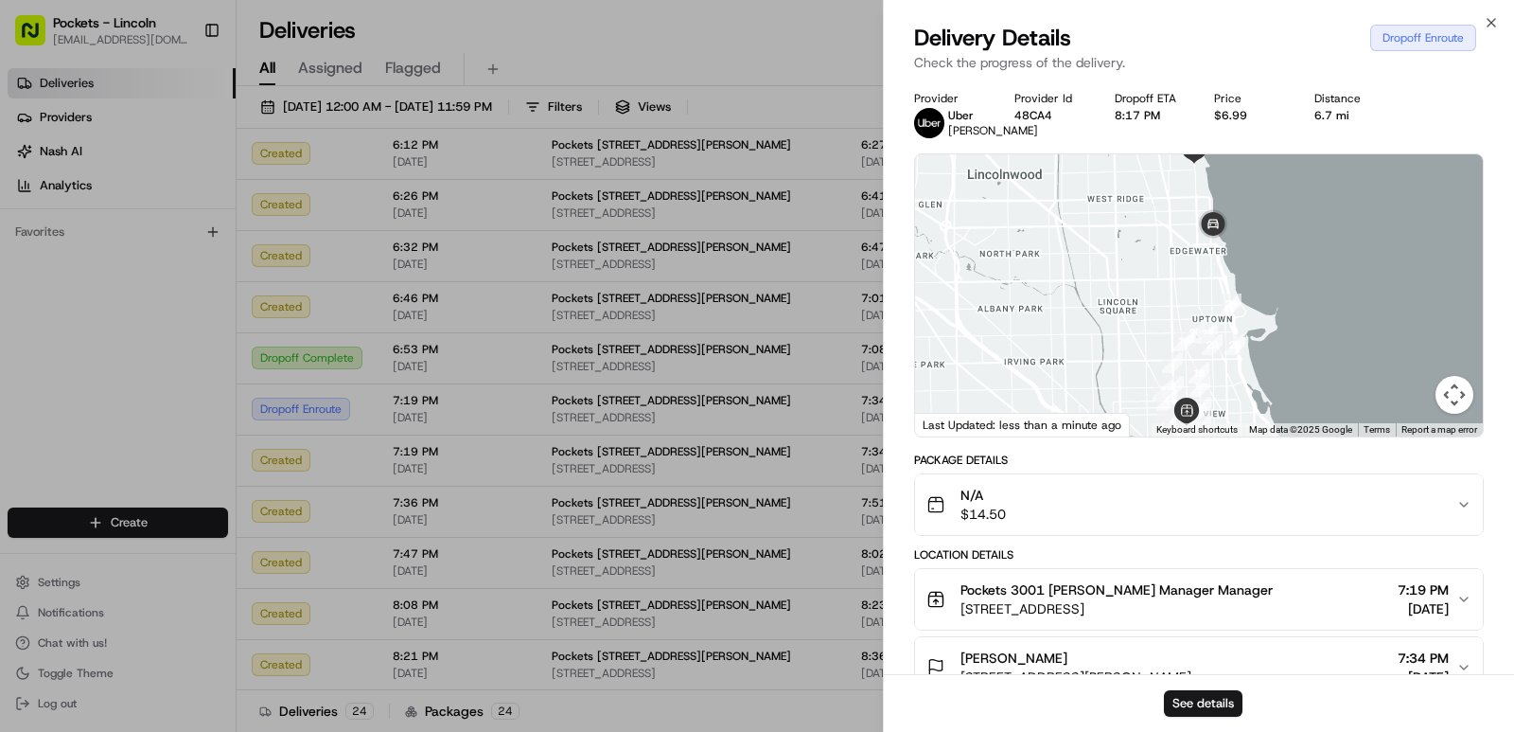
click at [1127, 377] on div at bounding box center [1199, 295] width 568 height 282
click at [1445, 398] on button "Map camera controls" at bounding box center [1455, 395] width 38 height 38
drag, startPoint x: 1284, startPoint y: 390, endPoint x: 1460, endPoint y: 441, distance: 183.3
click at [1286, 391] on div at bounding box center [1199, 295] width 568 height 282
click at [1461, 411] on button "Map camera controls" at bounding box center [1455, 395] width 38 height 38
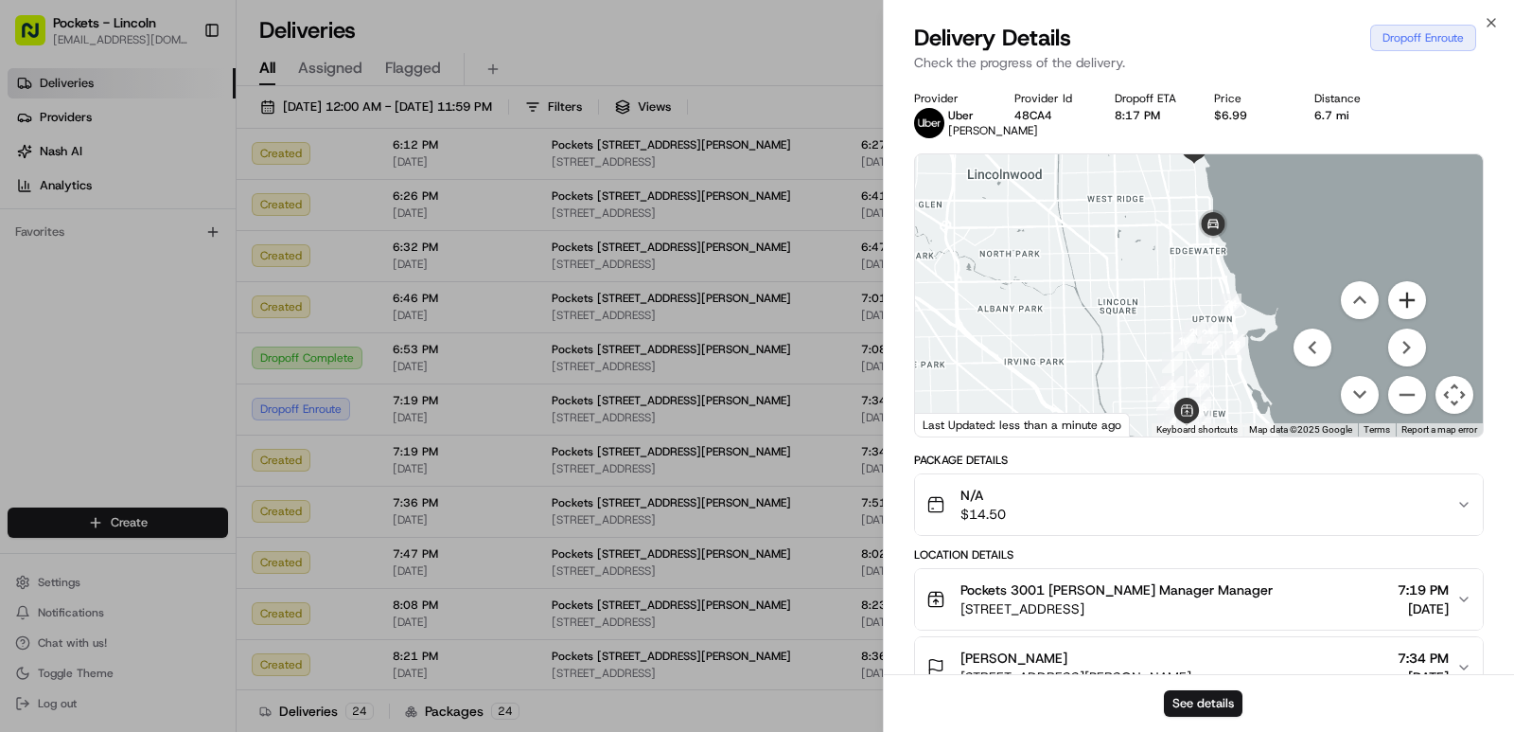
click at [1405, 319] on button "Zoom in" at bounding box center [1407, 300] width 38 height 38
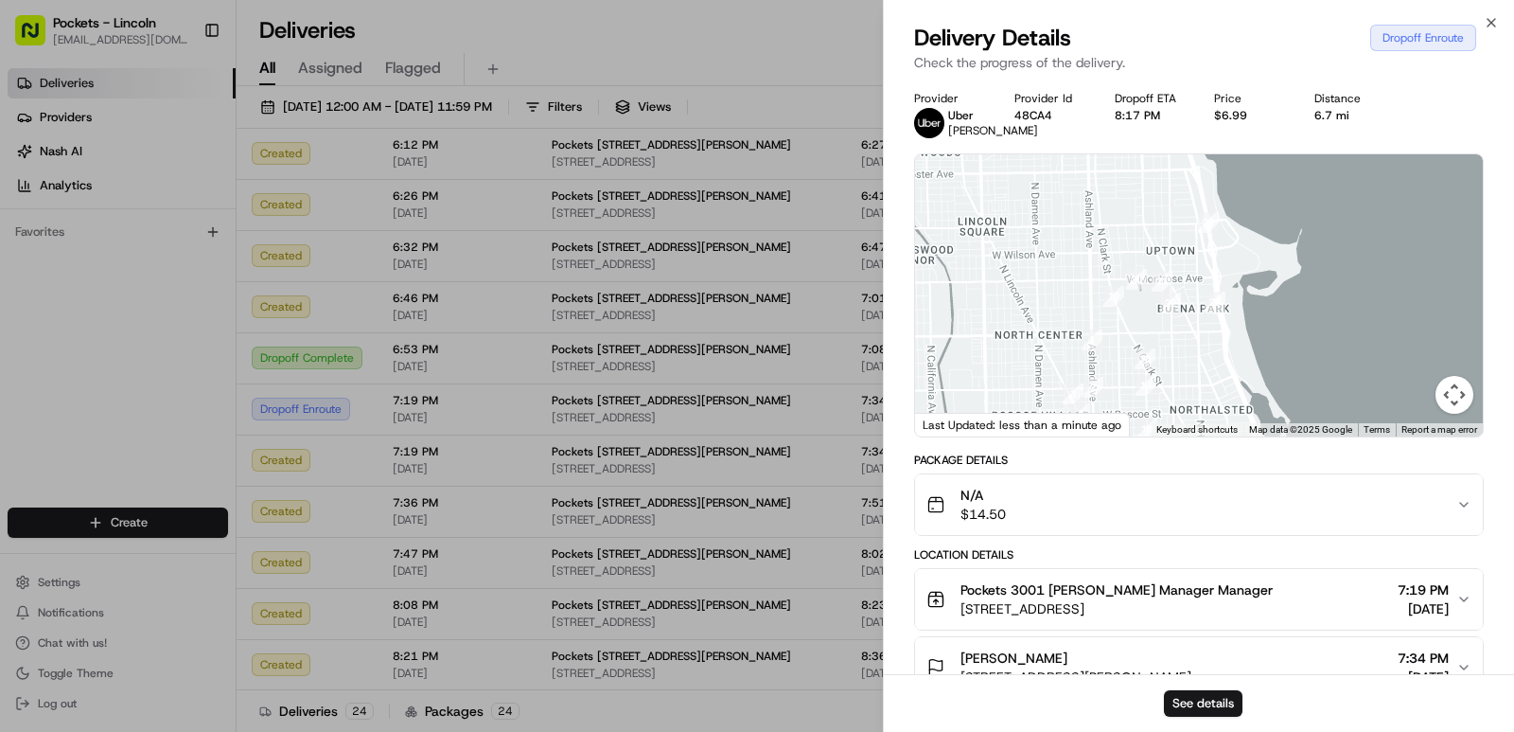
drag, startPoint x: 1209, startPoint y: 339, endPoint x: 1124, endPoint y: 226, distance: 140.6
click at [1124, 226] on div at bounding box center [1199, 295] width 568 height 282
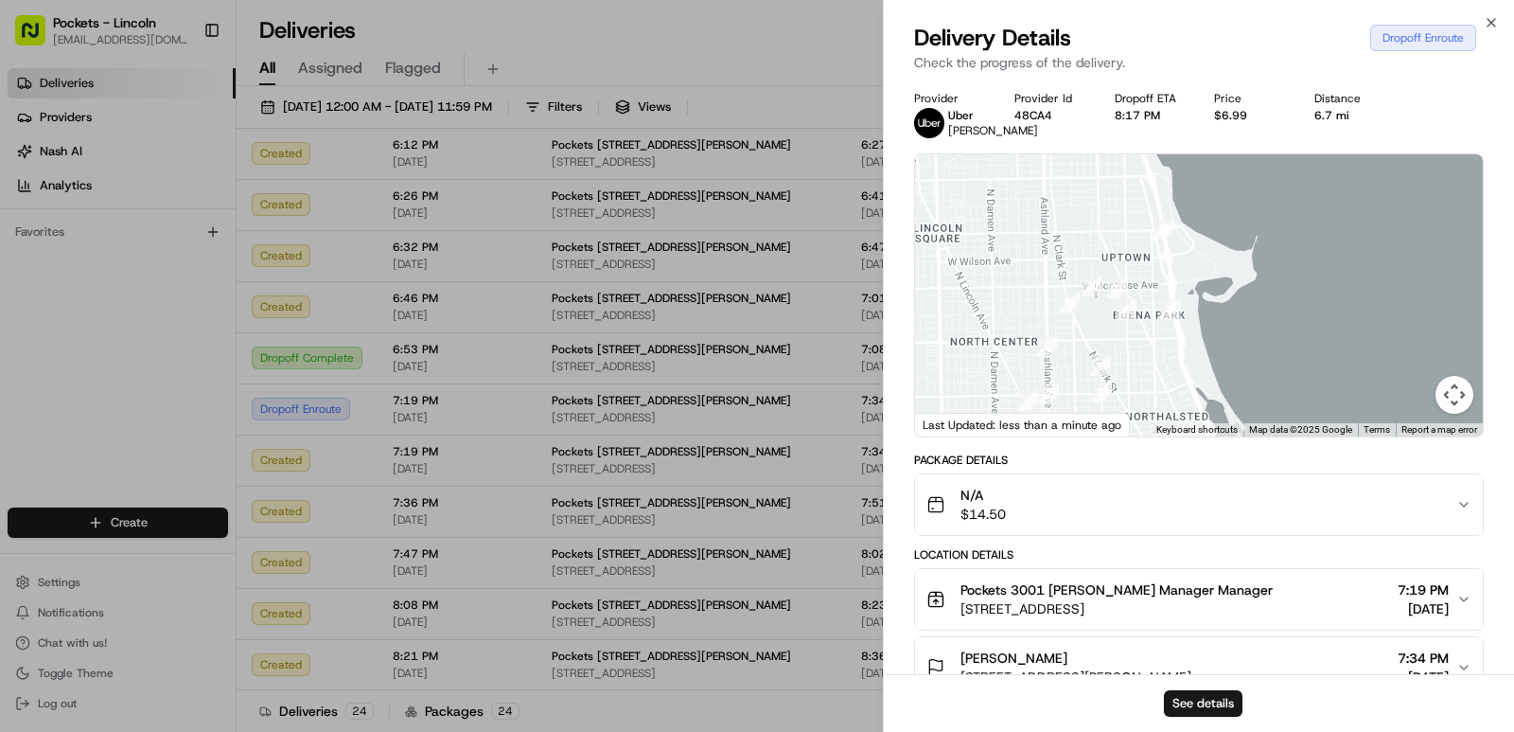
drag, startPoint x: 1136, startPoint y: 336, endPoint x: 1154, endPoint y: 365, distance: 34.4
click at [1153, 365] on div at bounding box center [1199, 295] width 568 height 282
